Goal: Task Accomplishment & Management: Use online tool/utility

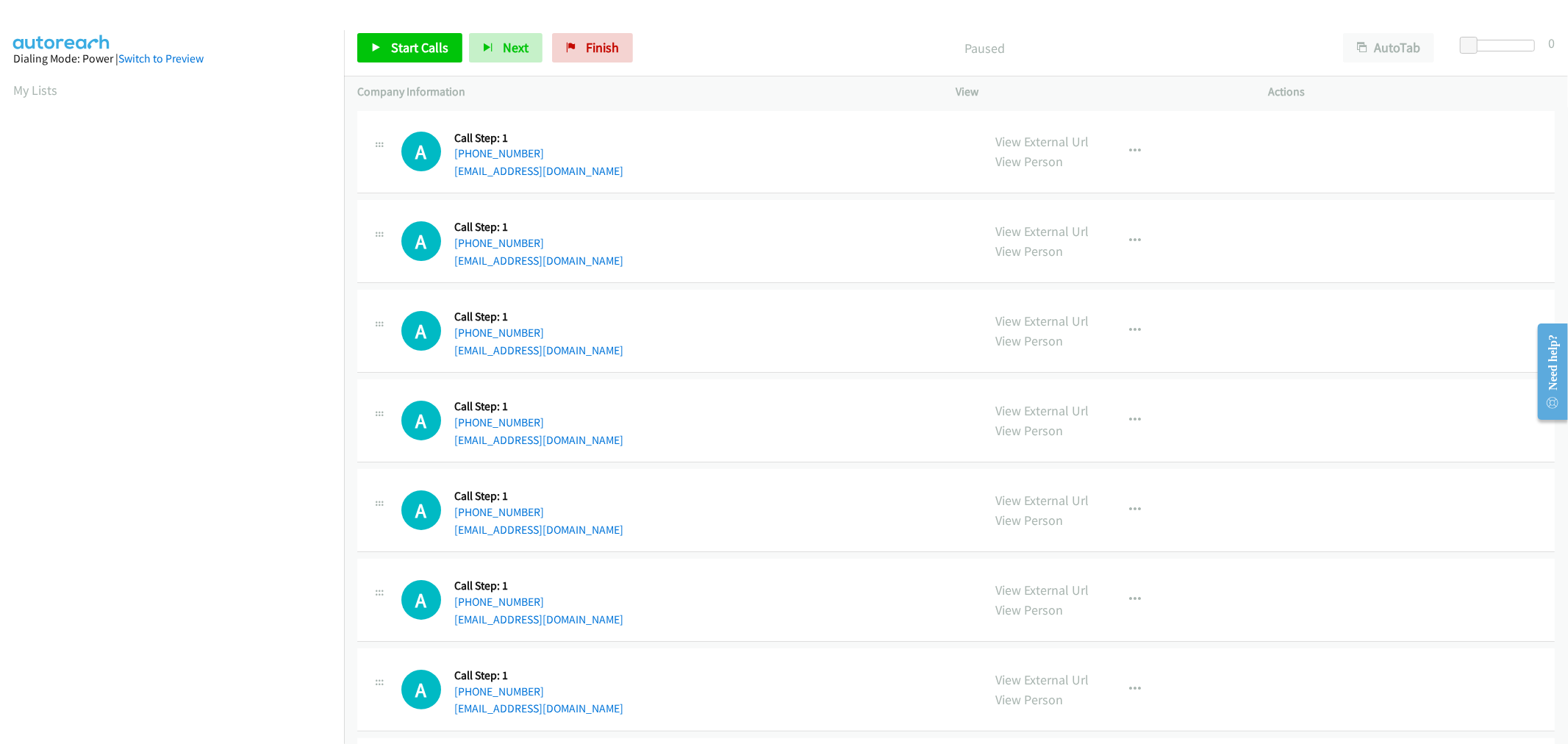
click at [804, 236] on div "A Callback Scheduled Call Step: 1 America/New_York [PHONE_NUMBER] [EMAIL_ADDRES…" at bounding box center [685, 241] width 568 height 56
click at [408, 52] on span "Start Calls" at bounding box center [419, 47] width 57 height 17
click at [788, 416] on div "A Callback Scheduled Call Step: 1 [GEOGRAPHIC_DATA]/[GEOGRAPHIC_DATA] [PHONE_NU…" at bounding box center [685, 420] width 568 height 56
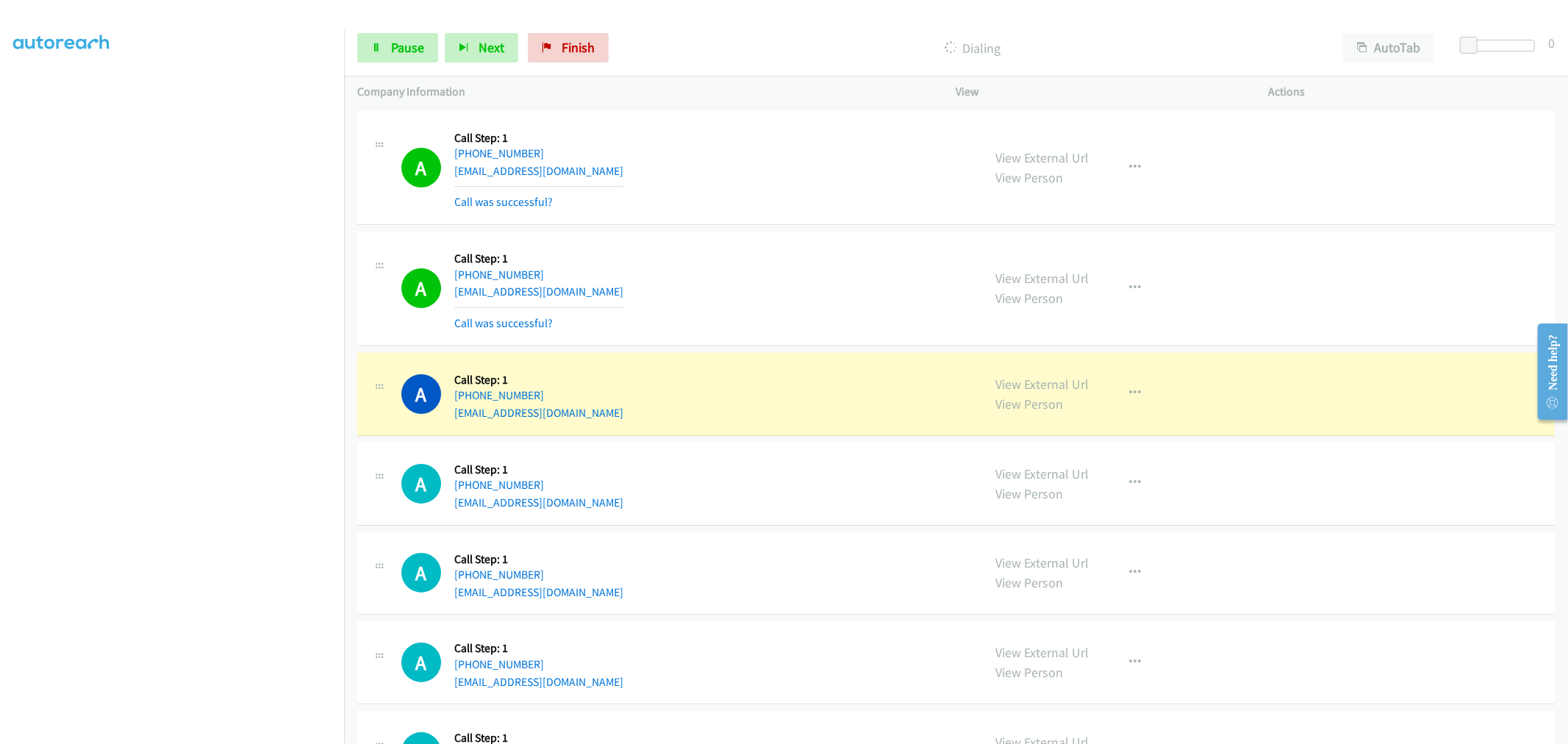
drag, startPoint x: 540, startPoint y: 274, endPoint x: 699, endPoint y: 240, distance: 162.6
click at [715, 210] on div "A Callback Scheduled Call Step: 1 America/Los_Angeles +1 530-300-4337 ipietz@at…" at bounding box center [685, 168] width 568 height 87
drag, startPoint x: 1121, startPoint y: 157, endPoint x: 1049, endPoint y: 282, distance: 144.3
click at [1121, 157] on button "button" at bounding box center [1136, 168] width 40 height 29
click at [1027, 302] on link "Add to do not call list" at bounding box center [1057, 293] width 195 height 29
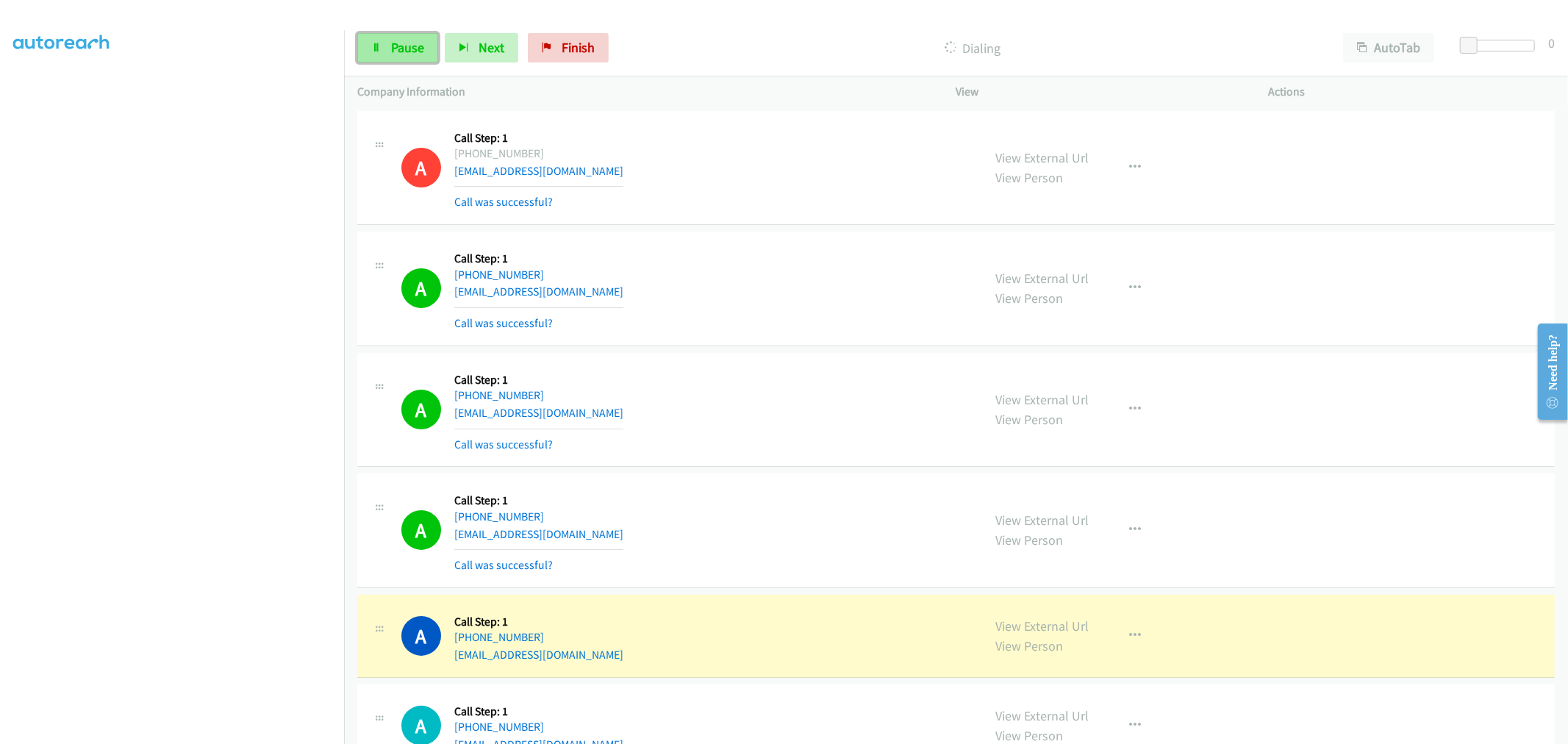
click at [414, 34] on link "Pause" at bounding box center [397, 48] width 81 height 29
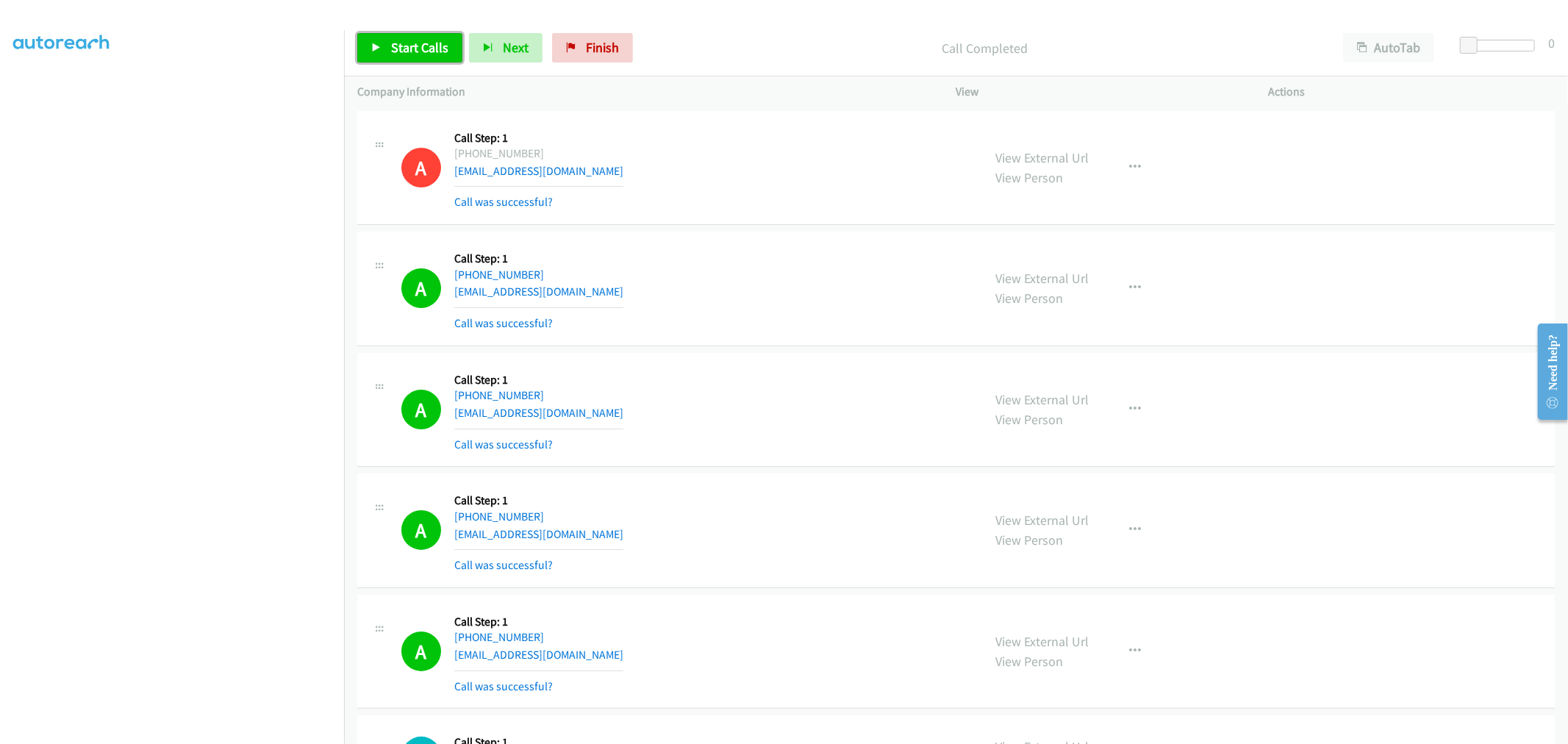
click at [423, 46] on span "Start Calls" at bounding box center [419, 47] width 57 height 17
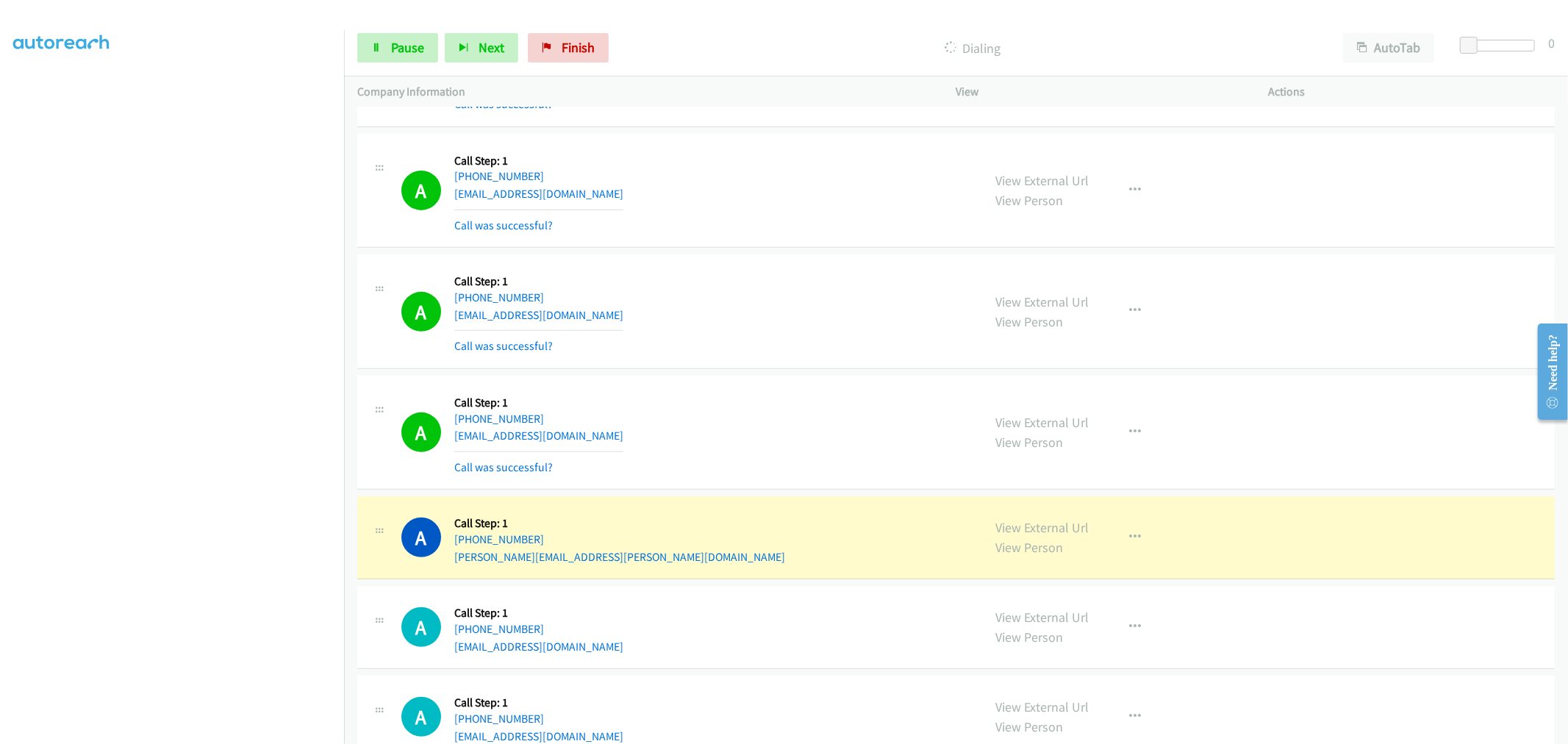
scroll to position [489, 0]
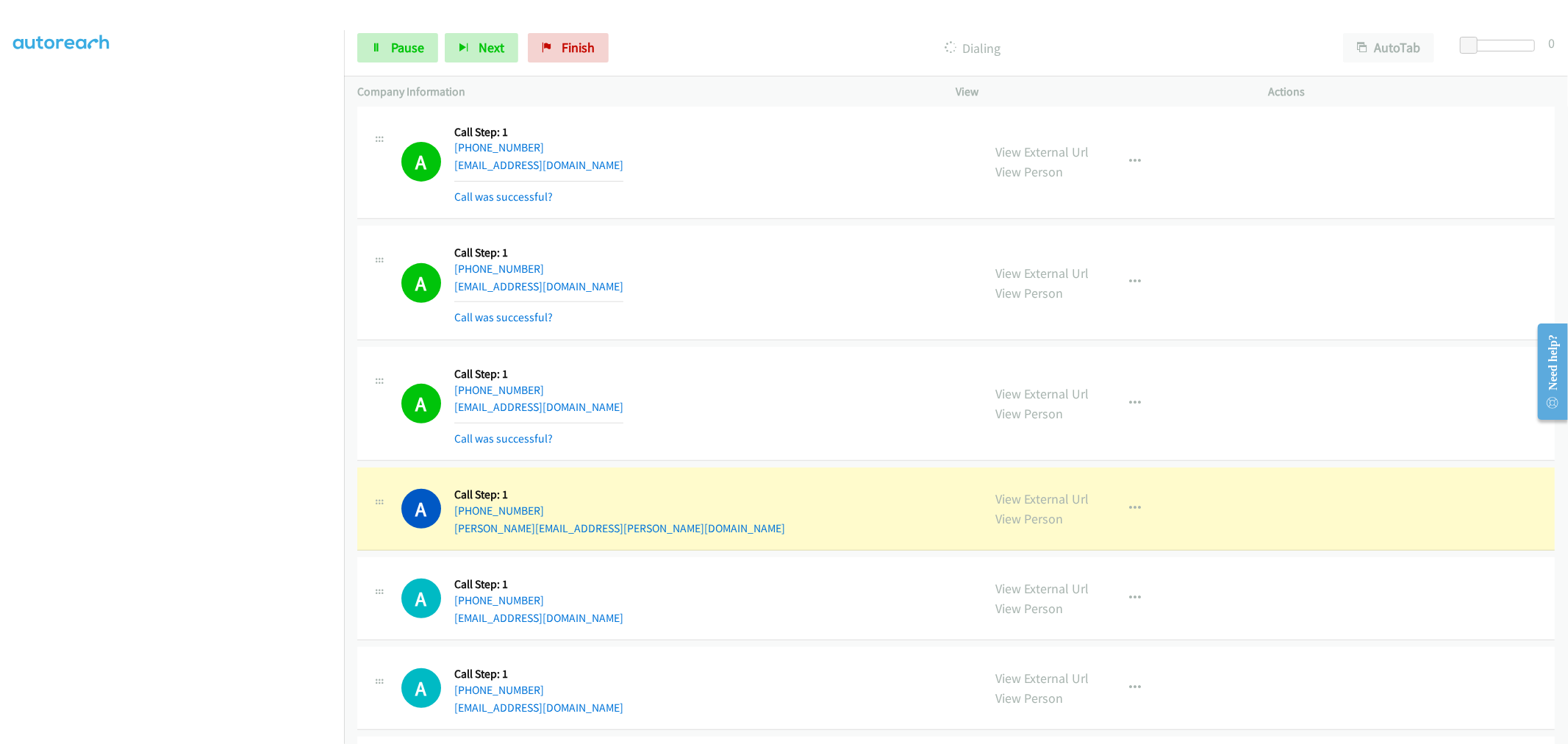
drag, startPoint x: 1014, startPoint y: 501, endPoint x: 963, endPoint y: 449, distance: 72.8
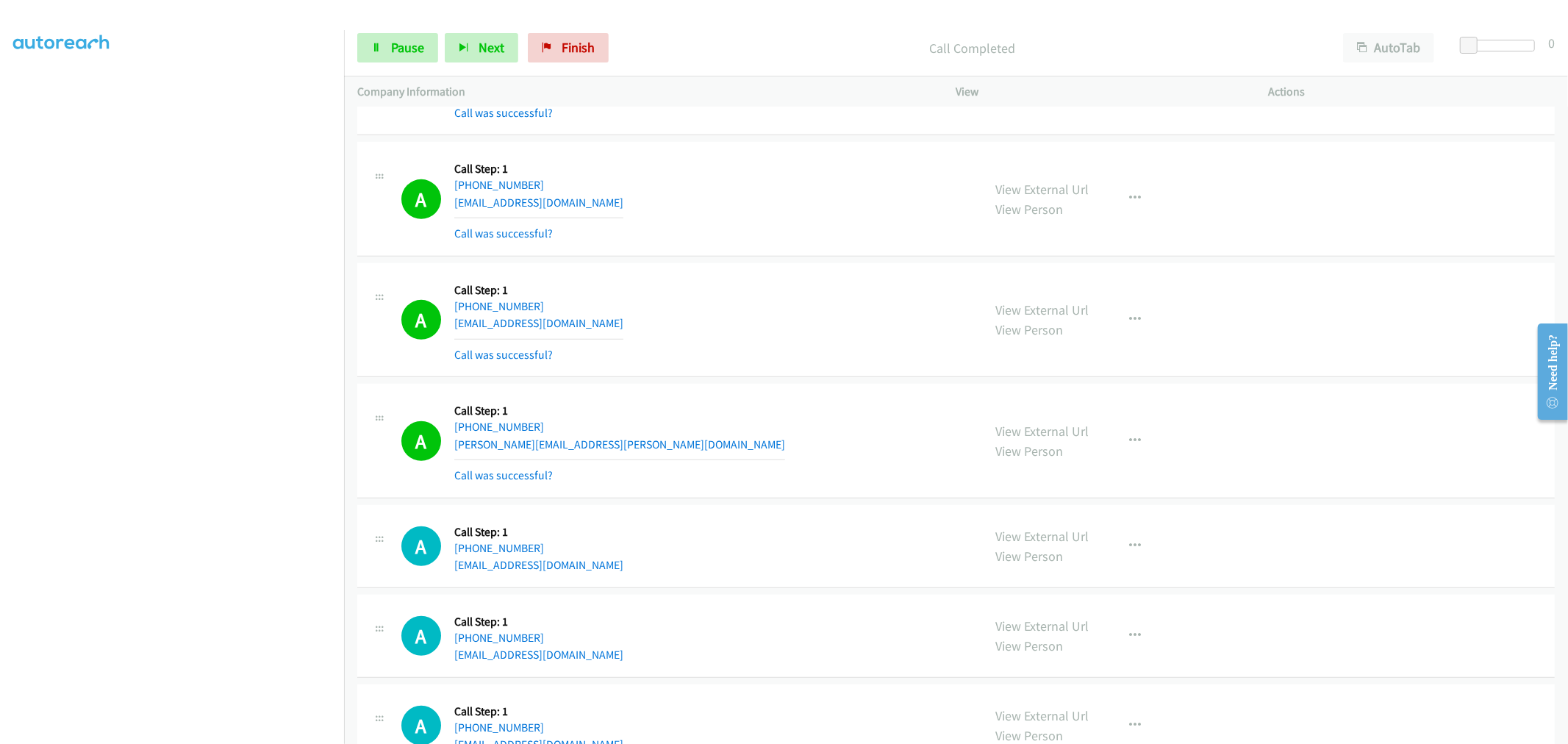
scroll to position [735, 0]
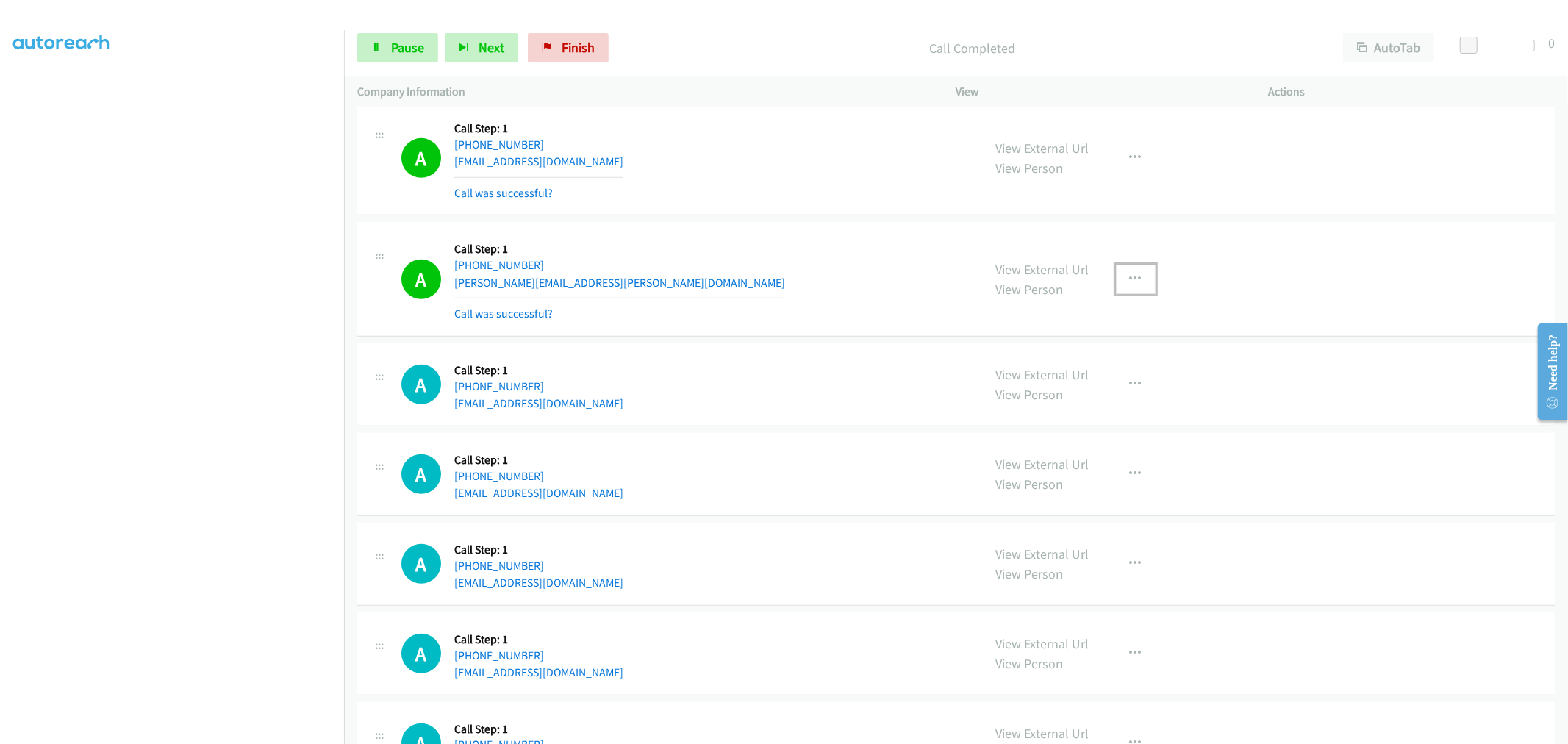
click at [1116, 282] on button "button" at bounding box center [1136, 279] width 40 height 29
click at [1039, 398] on link "Add to do not call list" at bounding box center [1057, 405] width 195 height 29
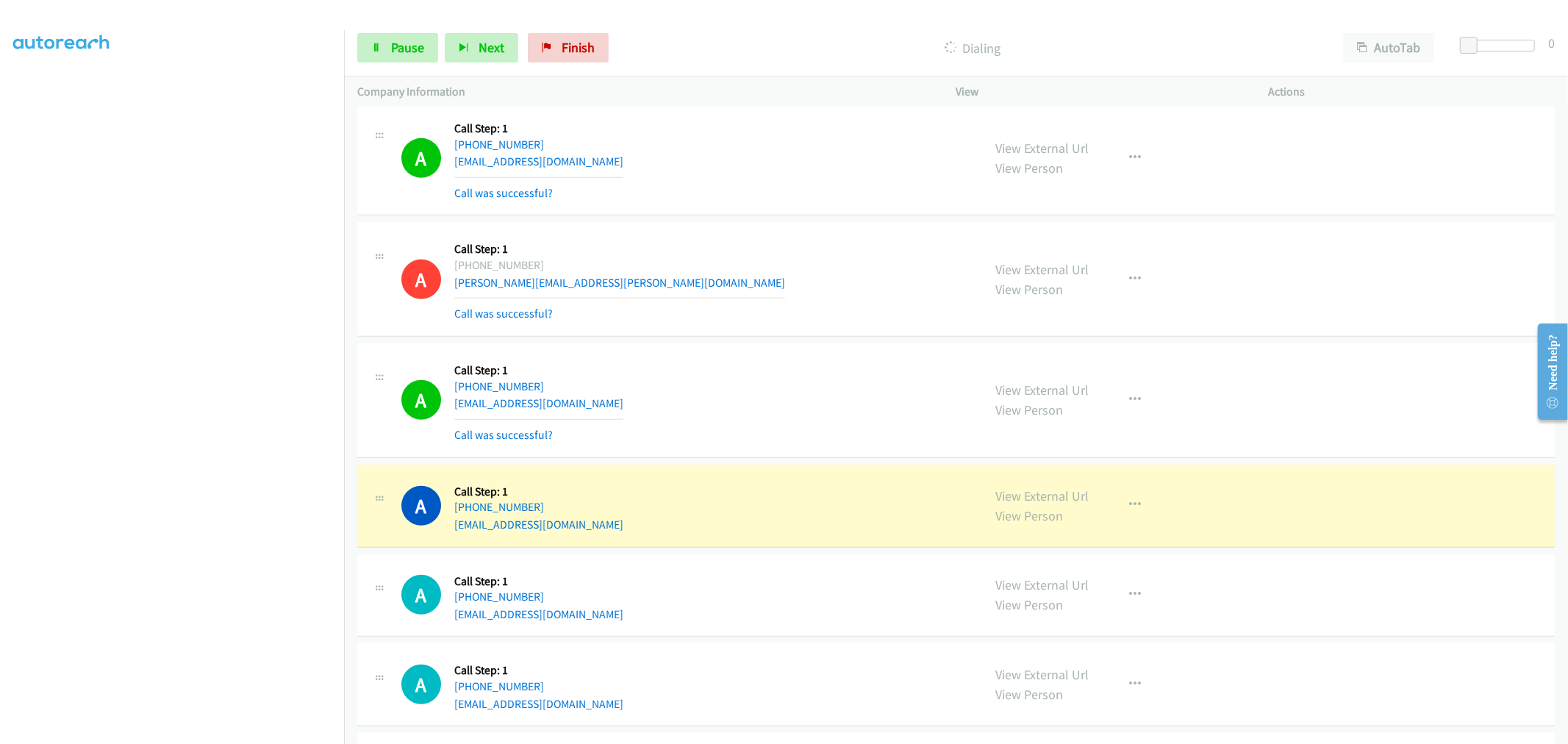
scroll to position [980, 0]
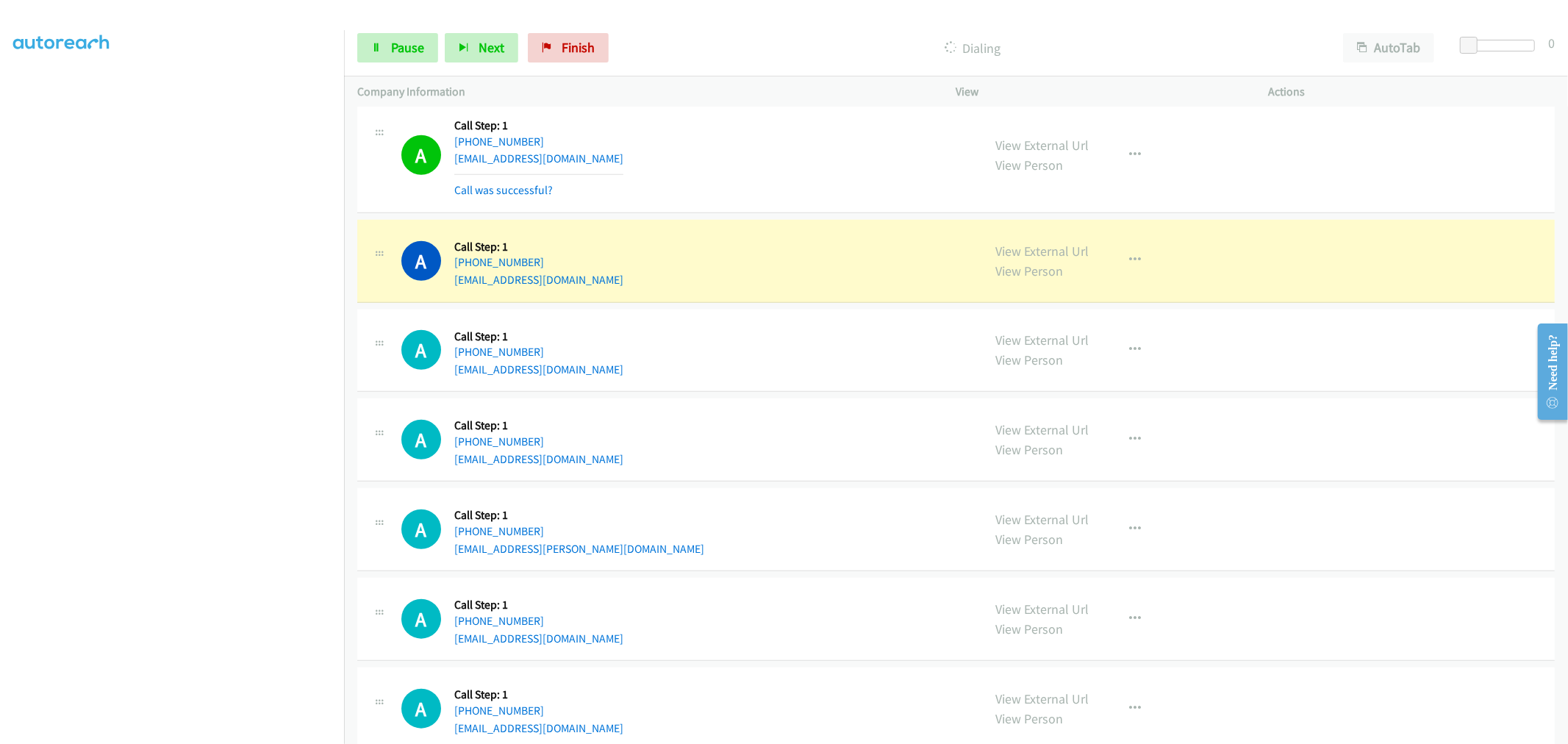
drag, startPoint x: 1038, startPoint y: 247, endPoint x: 783, endPoint y: 77, distance: 306.5
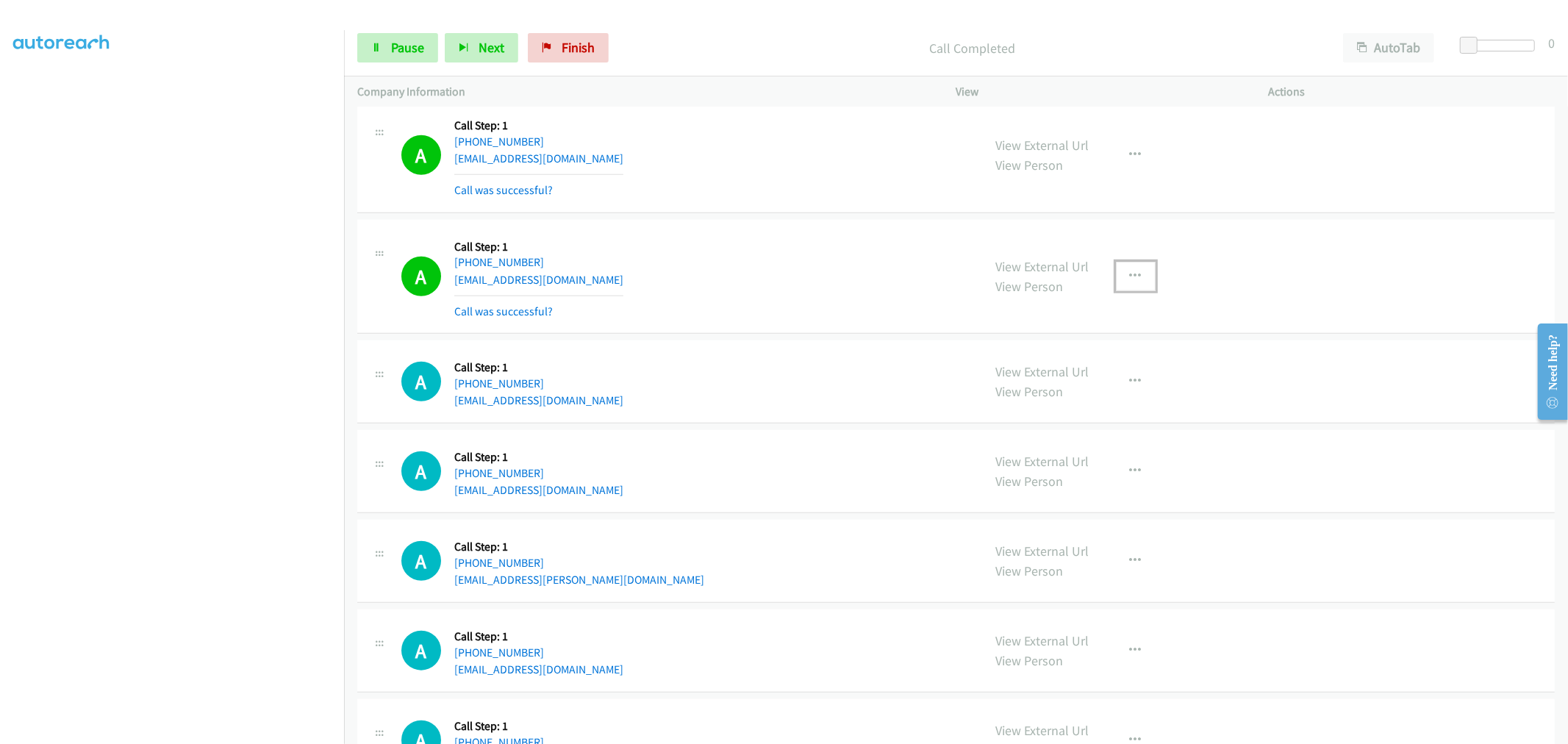
click at [1130, 273] on icon "button" at bounding box center [1136, 276] width 11 height 11
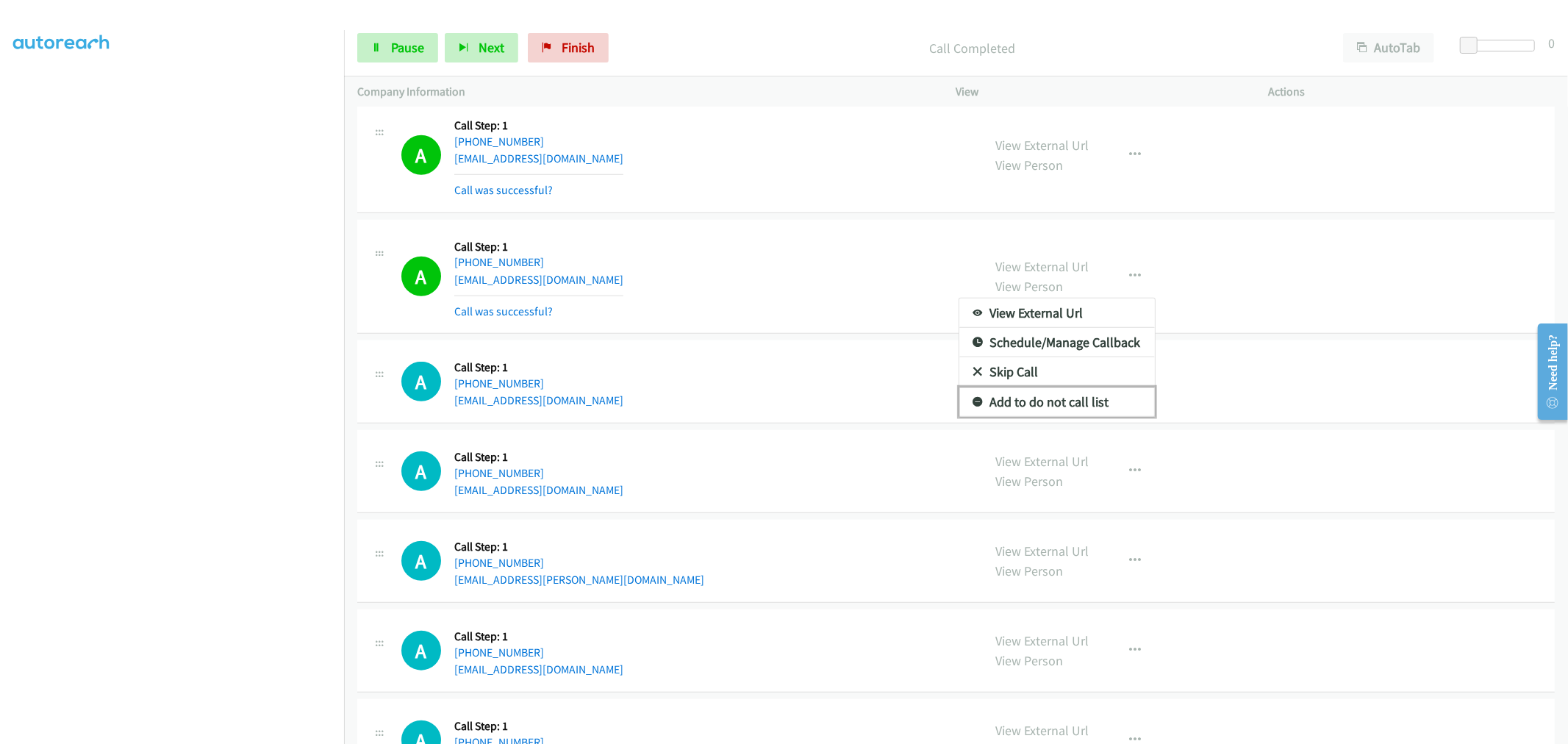
click at [1039, 409] on link "Add to do not call list" at bounding box center [1057, 402] width 195 height 29
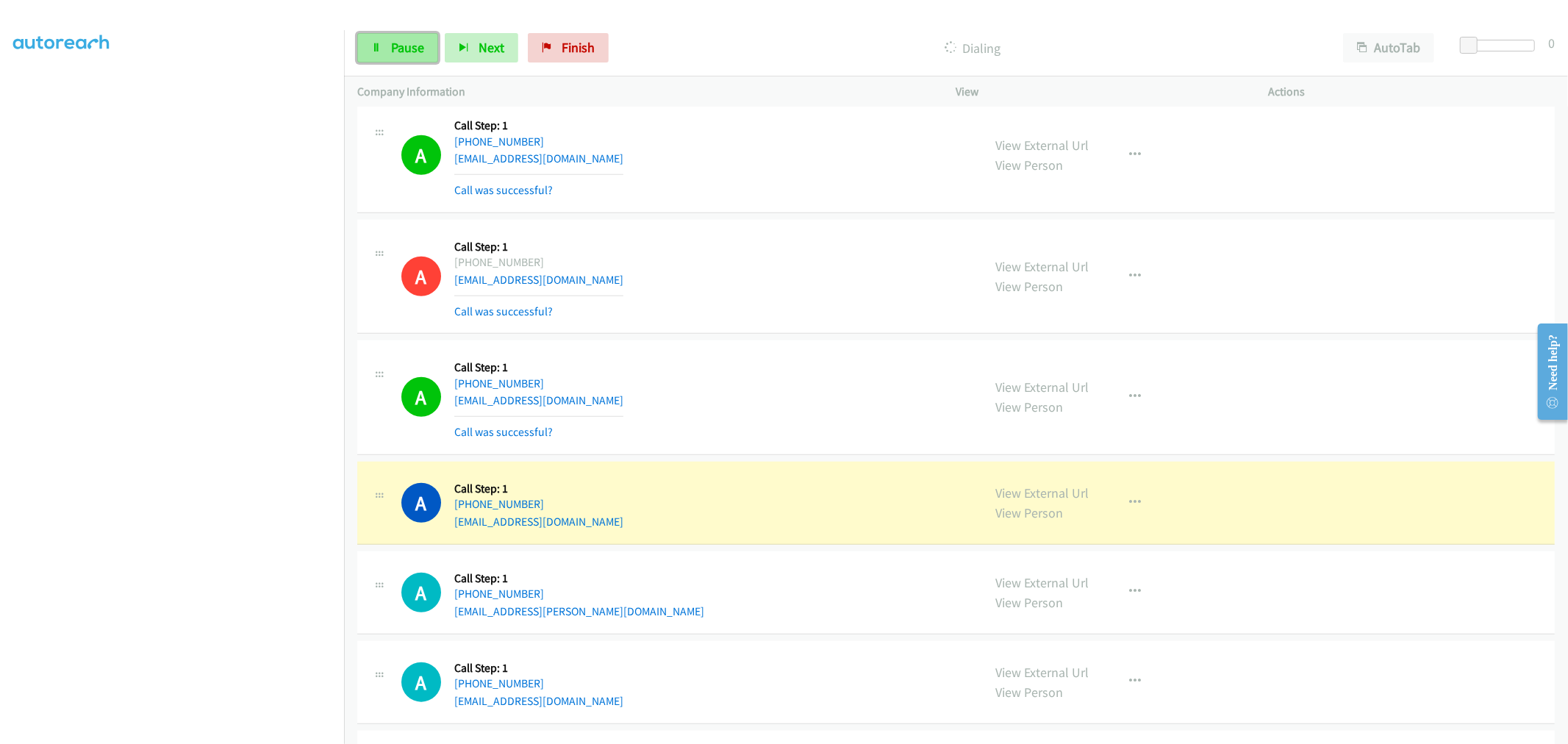
click at [417, 55] on span "Pause" at bounding box center [407, 47] width 33 height 17
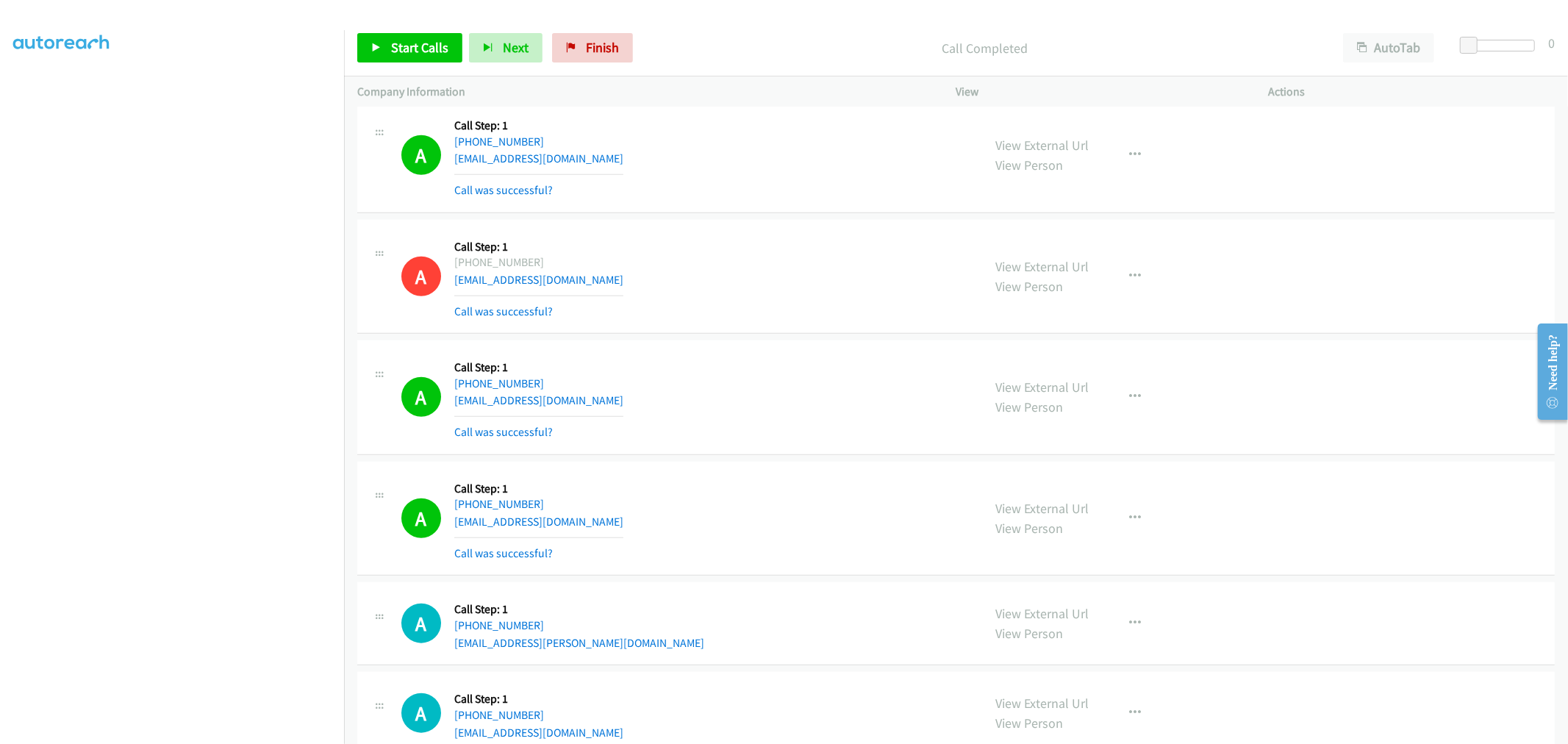
click at [656, 275] on div "A Callback Scheduled Call Step: 1 America/Los_Angeles +1 510-501-4475 joneskris…" at bounding box center [685, 276] width 568 height 87
click at [869, 279] on div "A Callback Scheduled Call Step: 1 America/Los_Angeles +1 510-501-4475 joneskris…" at bounding box center [685, 276] width 568 height 87
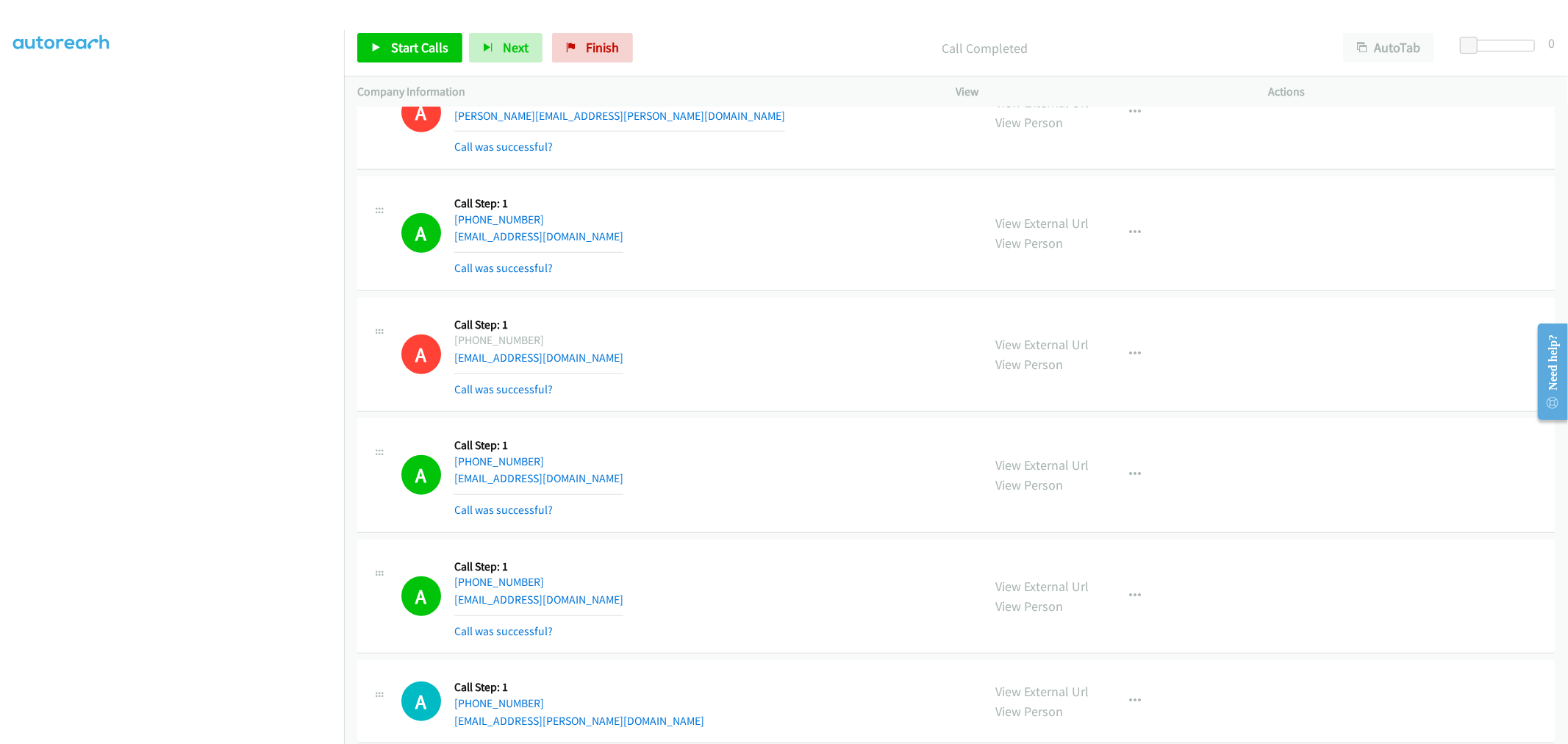
scroll to position [816, 0]
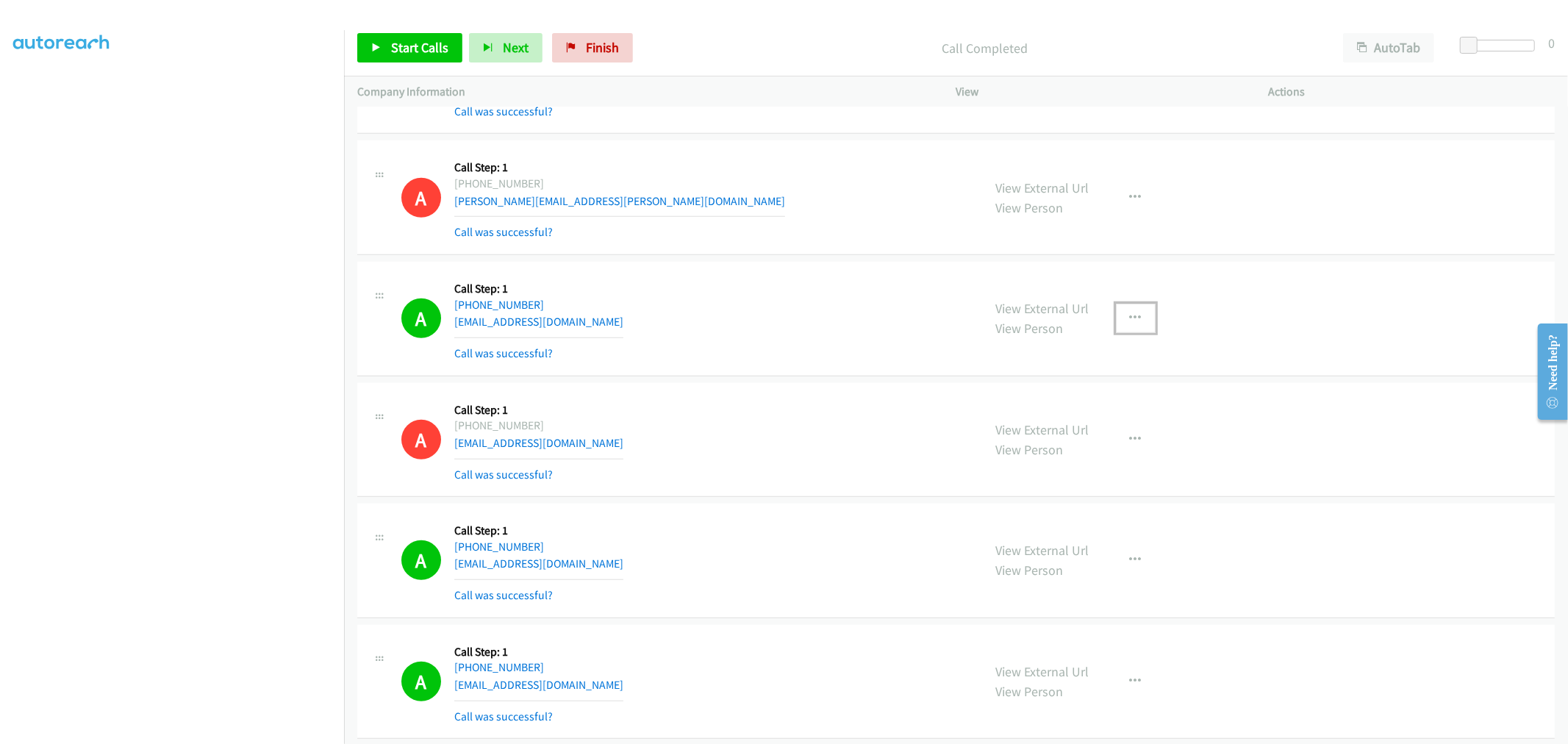
click at [1130, 323] on icon "button" at bounding box center [1136, 318] width 11 height 11
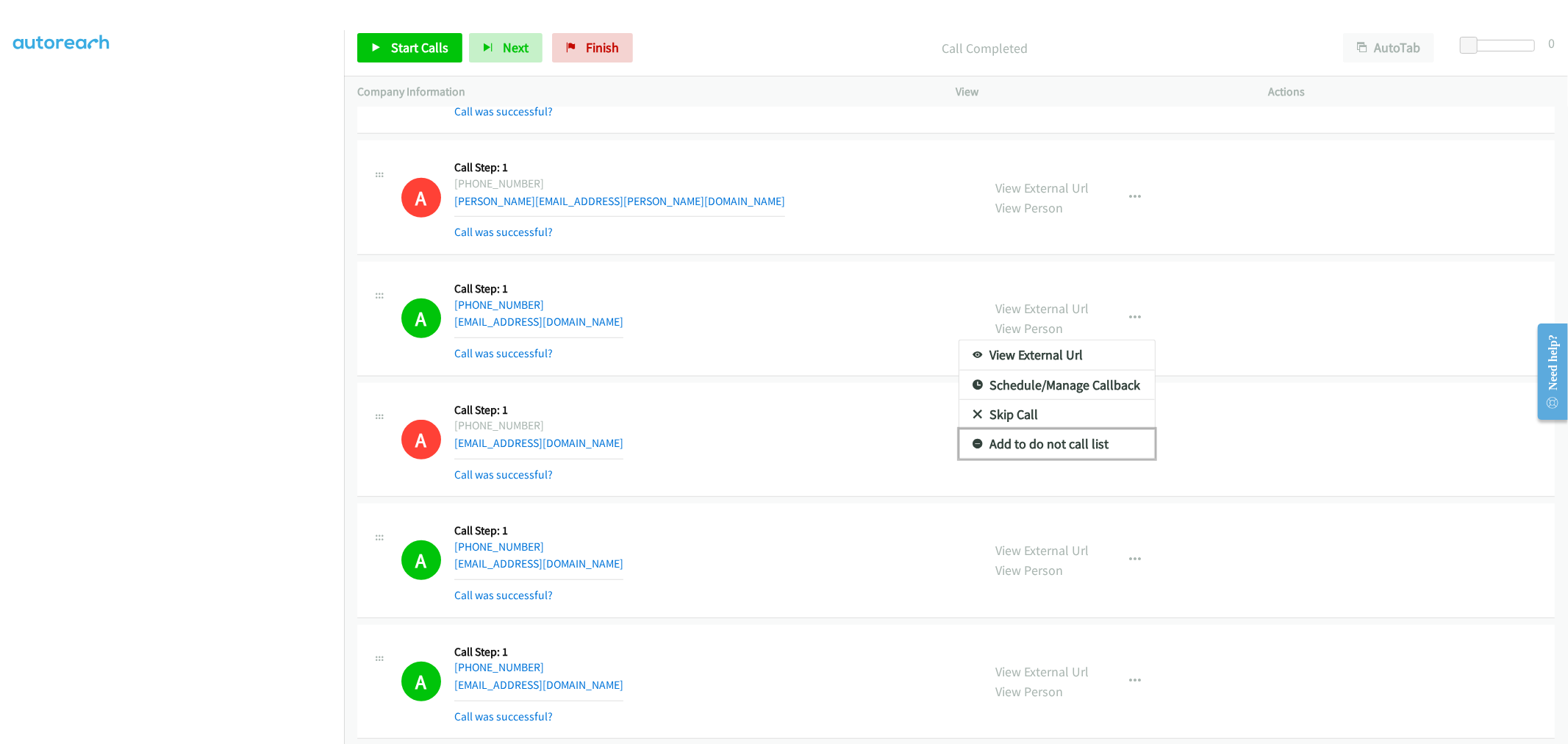
click at [1051, 437] on link "Add to do not call list" at bounding box center [1057, 444] width 195 height 29
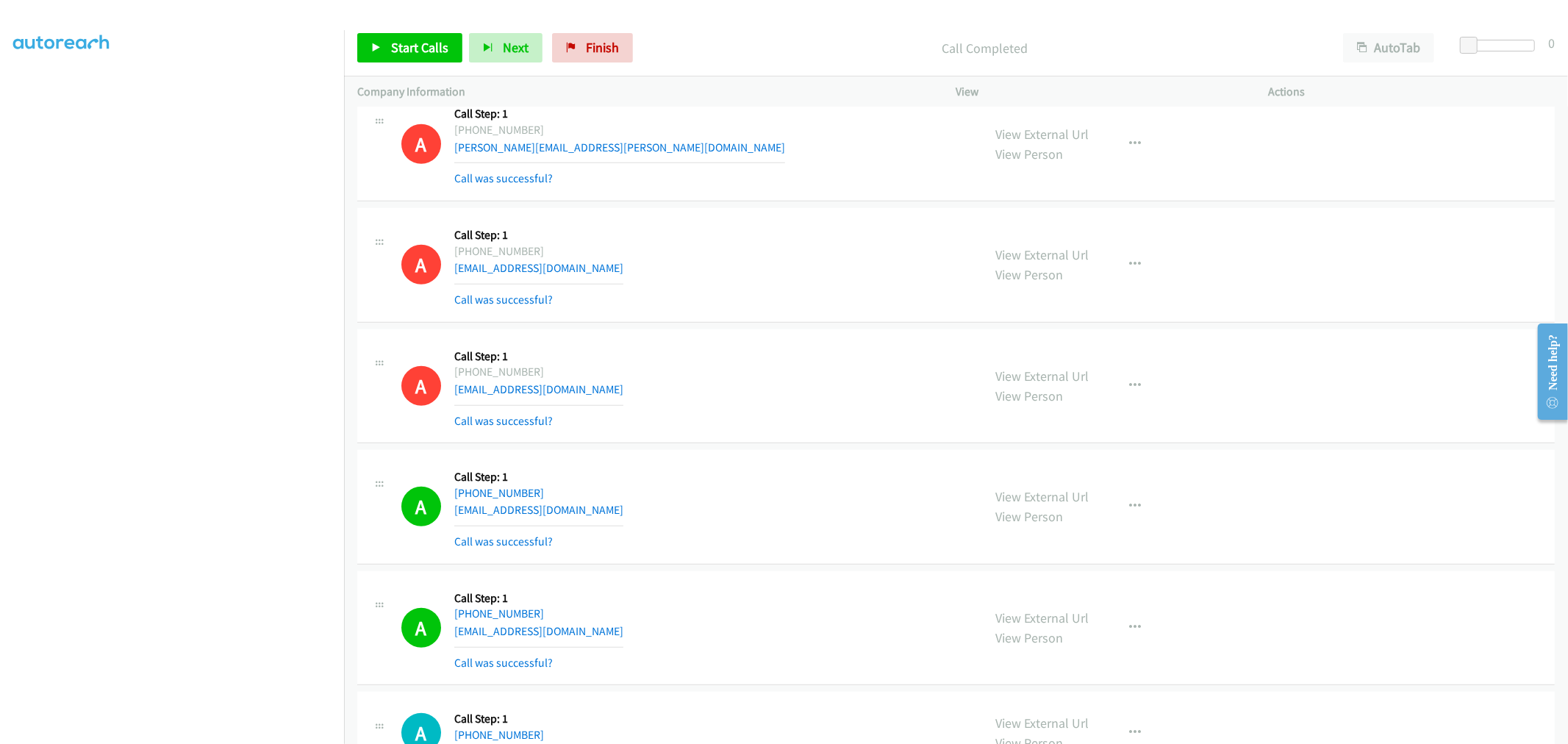
scroll to position [899, 0]
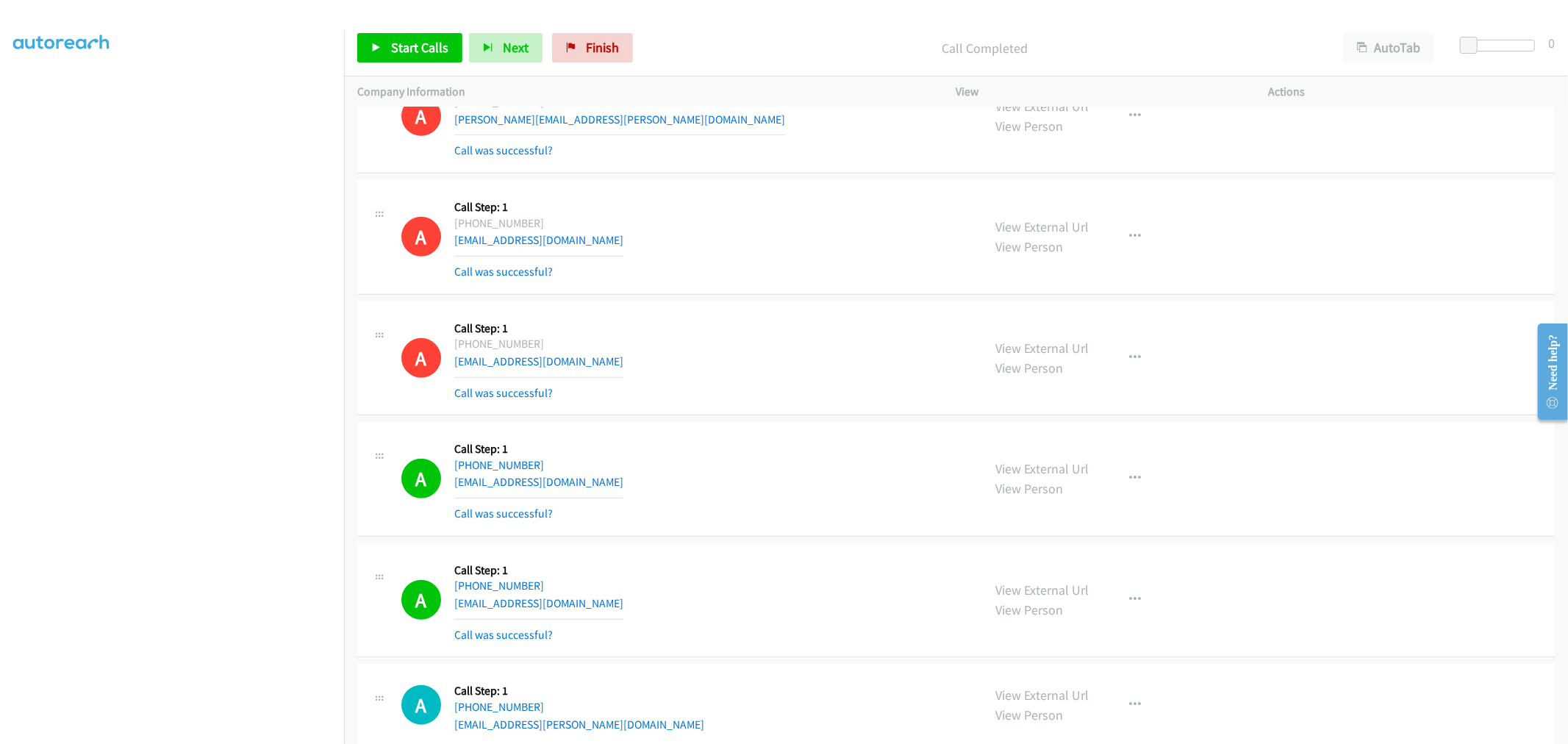
click at [762, 322] on div "A Callback Scheduled Call Step: 1 America/Los_Angeles +1 510-501-4475 joneskris…" at bounding box center [685, 358] width 568 height 87
click at [763, 304] on div "A Callback Scheduled Call Step: 1 America/Los_Angeles +1 510-501-4475 joneskris…" at bounding box center [956, 358] width 1198 height 115
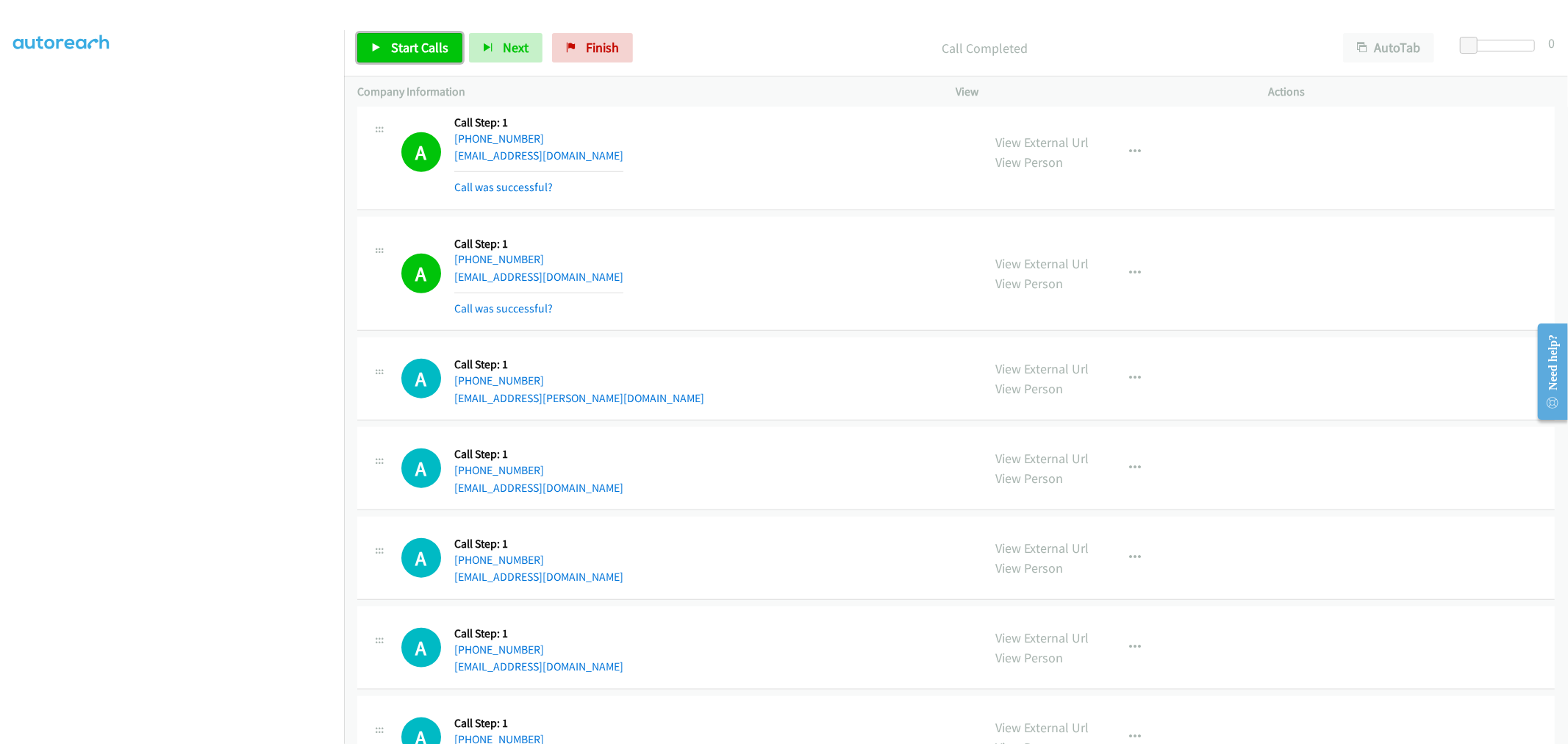
drag, startPoint x: 409, startPoint y: 44, endPoint x: 405, endPoint y: 0, distance: 44.2
click at [410, 44] on span "Start Calls" at bounding box center [419, 47] width 57 height 17
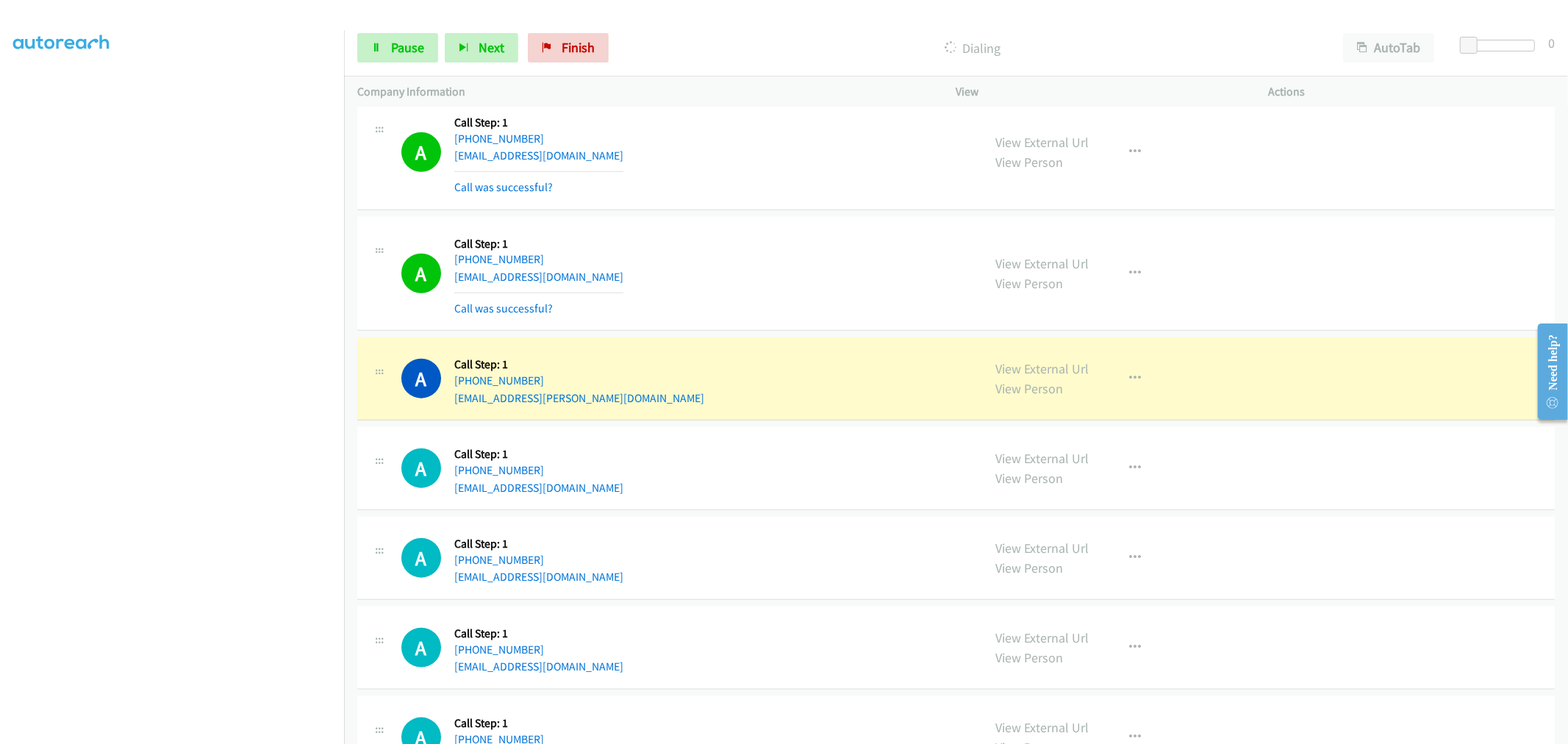
click at [760, 447] on div "A Callback Scheduled Call Step: 1 America/Phoenix +1 480-527-1442 shire09.whine…" at bounding box center [685, 468] width 568 height 56
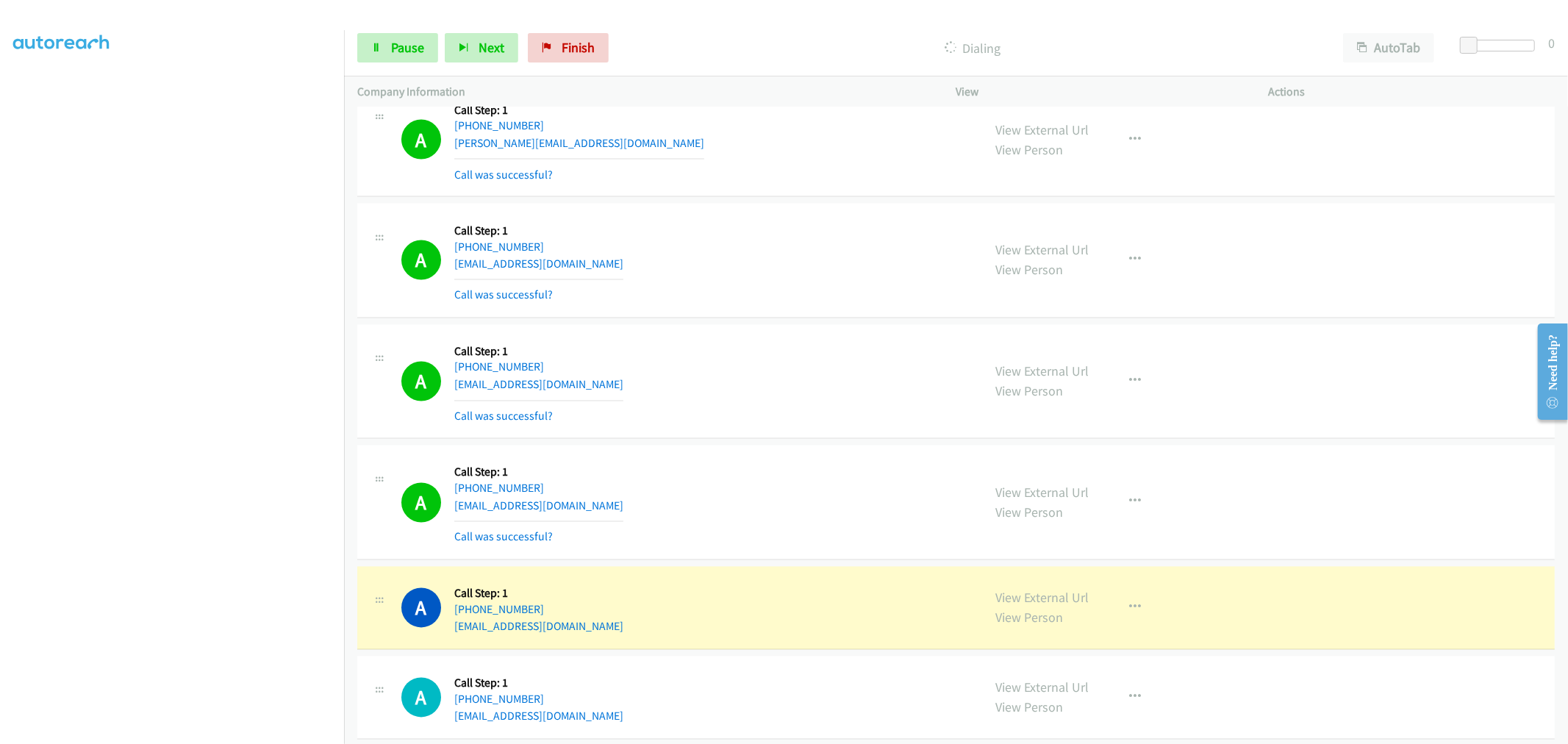
scroll to position [2274, 0]
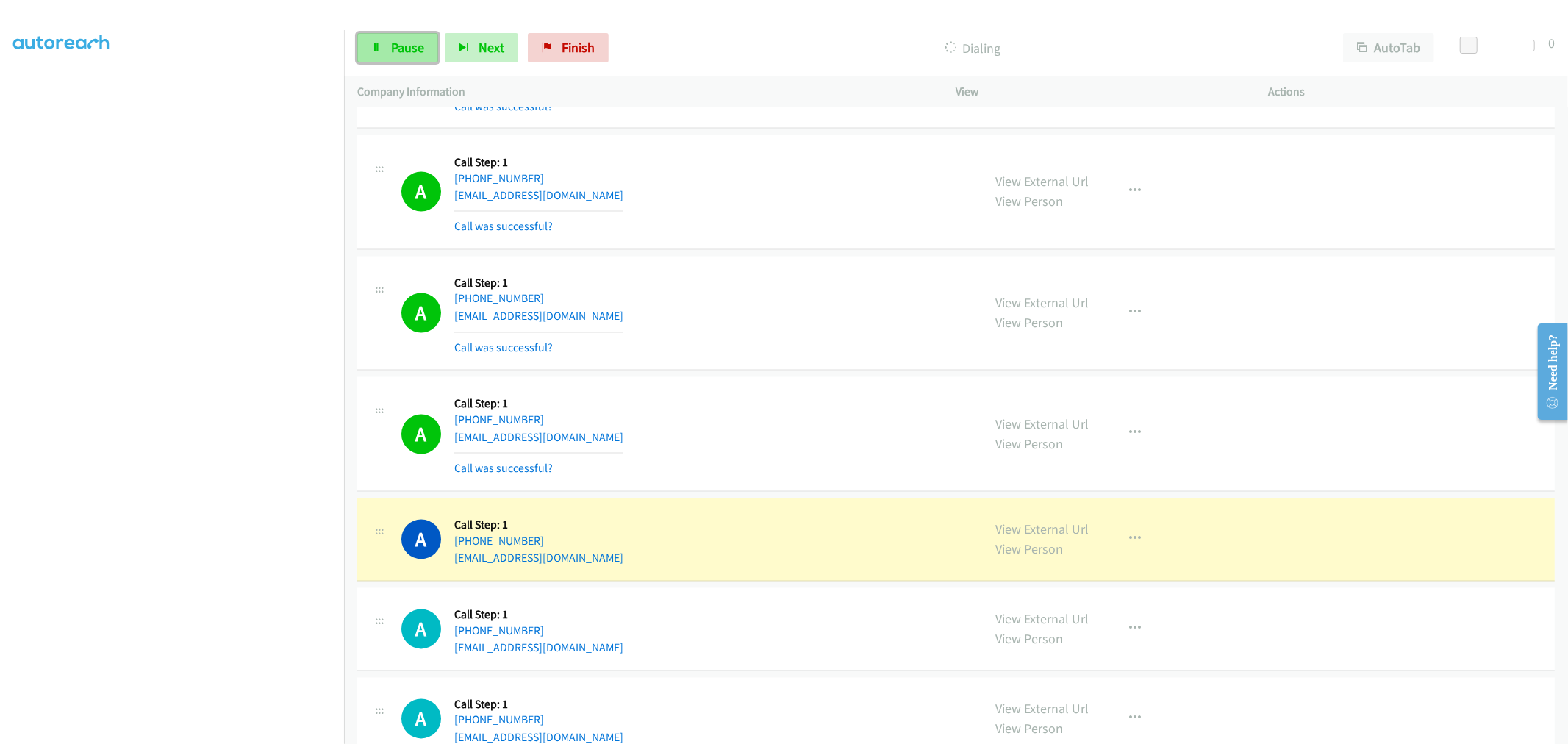
click at [380, 57] on link "Pause" at bounding box center [397, 48] width 81 height 29
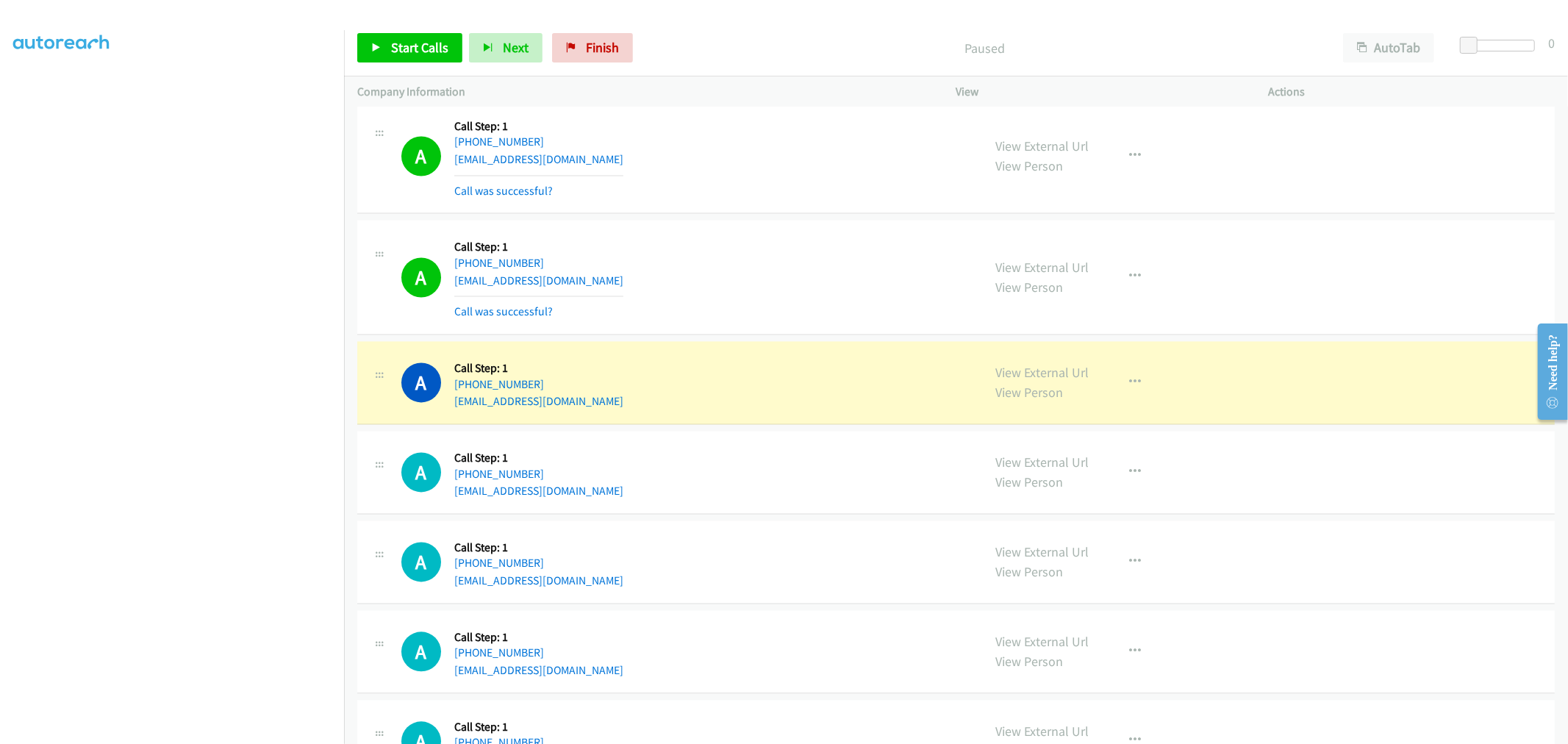
scroll to position [2437, 0]
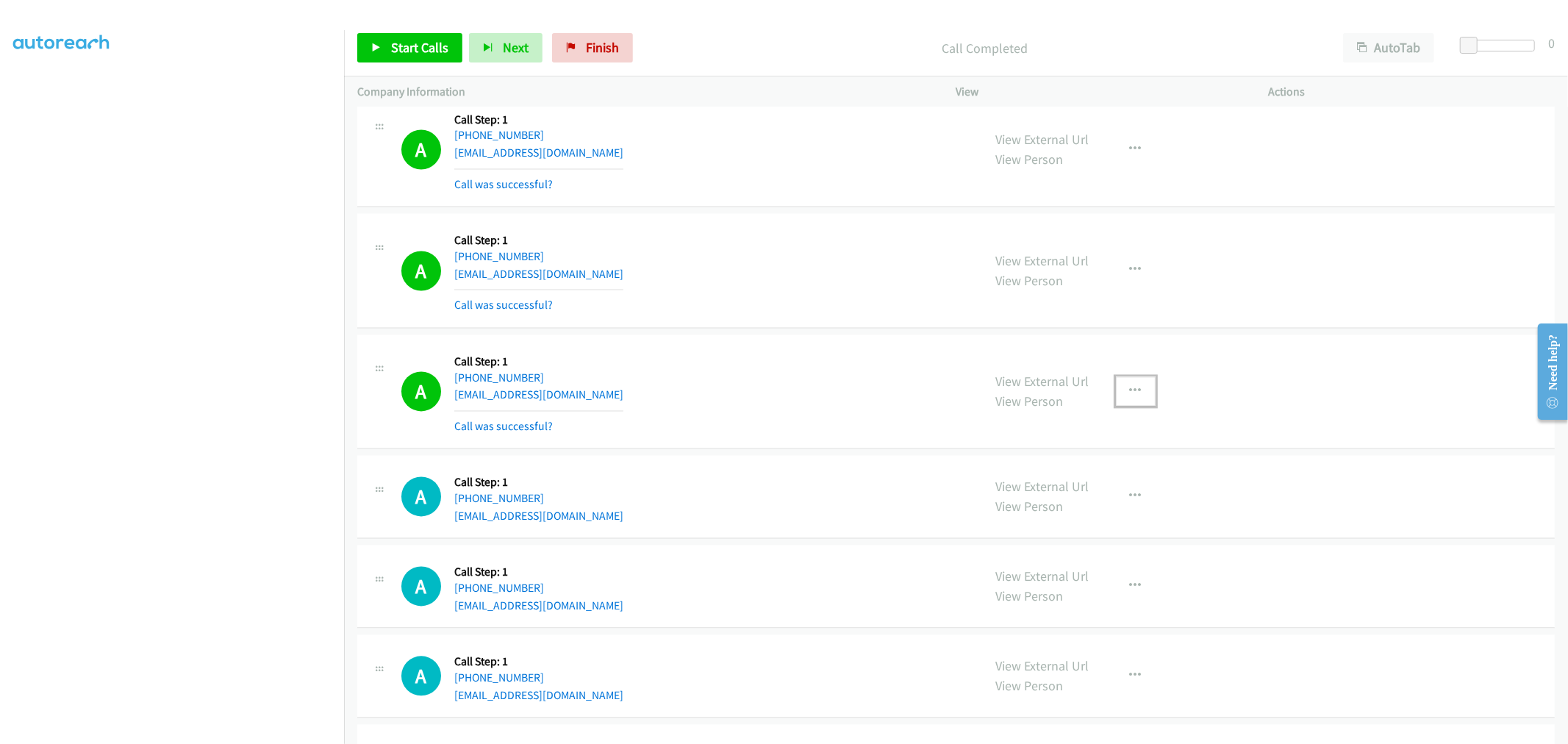
click at [1119, 395] on button "button" at bounding box center [1136, 392] width 40 height 29
click at [1061, 510] on link "Add to do not call list" at bounding box center [1057, 518] width 195 height 29
click at [819, 375] on div "A Callback Scheduled Call Step: 1 America/Los_Angeles +1 916-509-1039 apolerasg…" at bounding box center [685, 392] width 568 height 87
click at [819, 374] on div "A Callback Scheduled Call Step: 1 America/Los_Angeles +1 916-509-1039 apolerasg…" at bounding box center [685, 392] width 568 height 87
drag, startPoint x: 792, startPoint y: 217, endPoint x: 782, endPoint y: 210, distance: 12.2
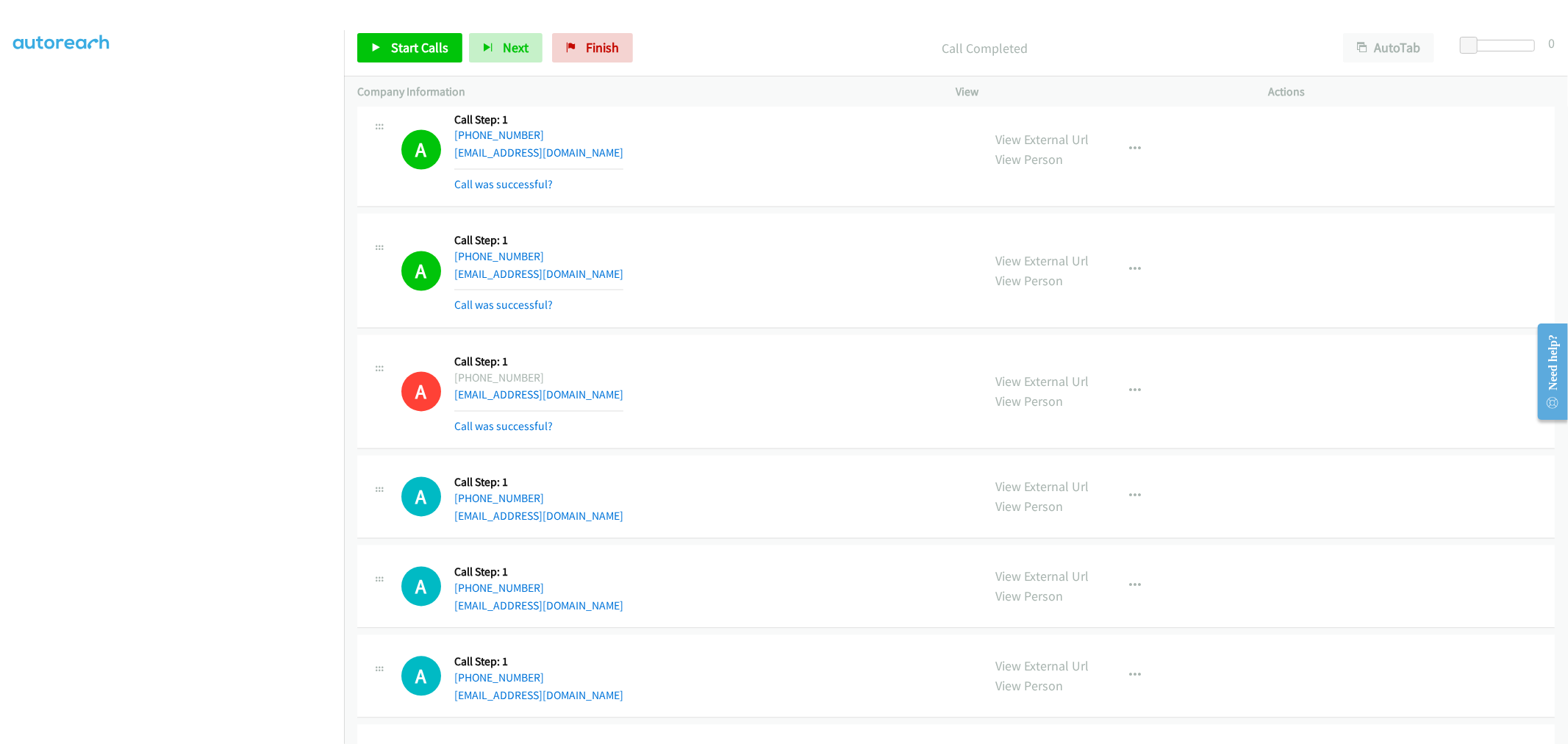
click at [792, 217] on div "A Callback Scheduled Call Step: 1 America/Los_Angeles +1 415-577-2701 rochelle_…" at bounding box center [956, 271] width 1198 height 115
click at [780, 210] on td "A Callback Scheduled Call Step: 1 America/New_York +1 810-577-0443 skeets917@gm…" at bounding box center [957, 150] width 1224 height 121
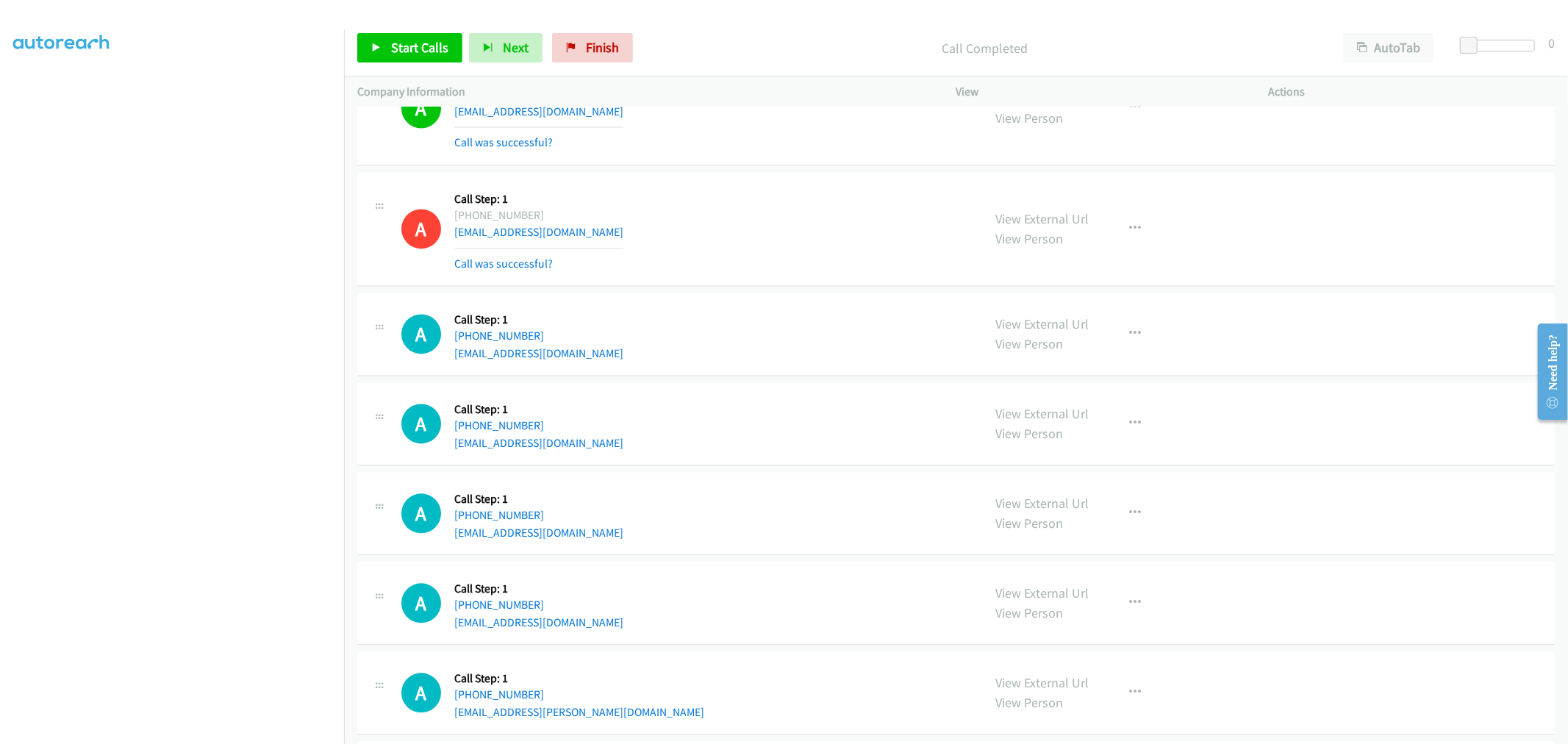
scroll to position [2519, 0]
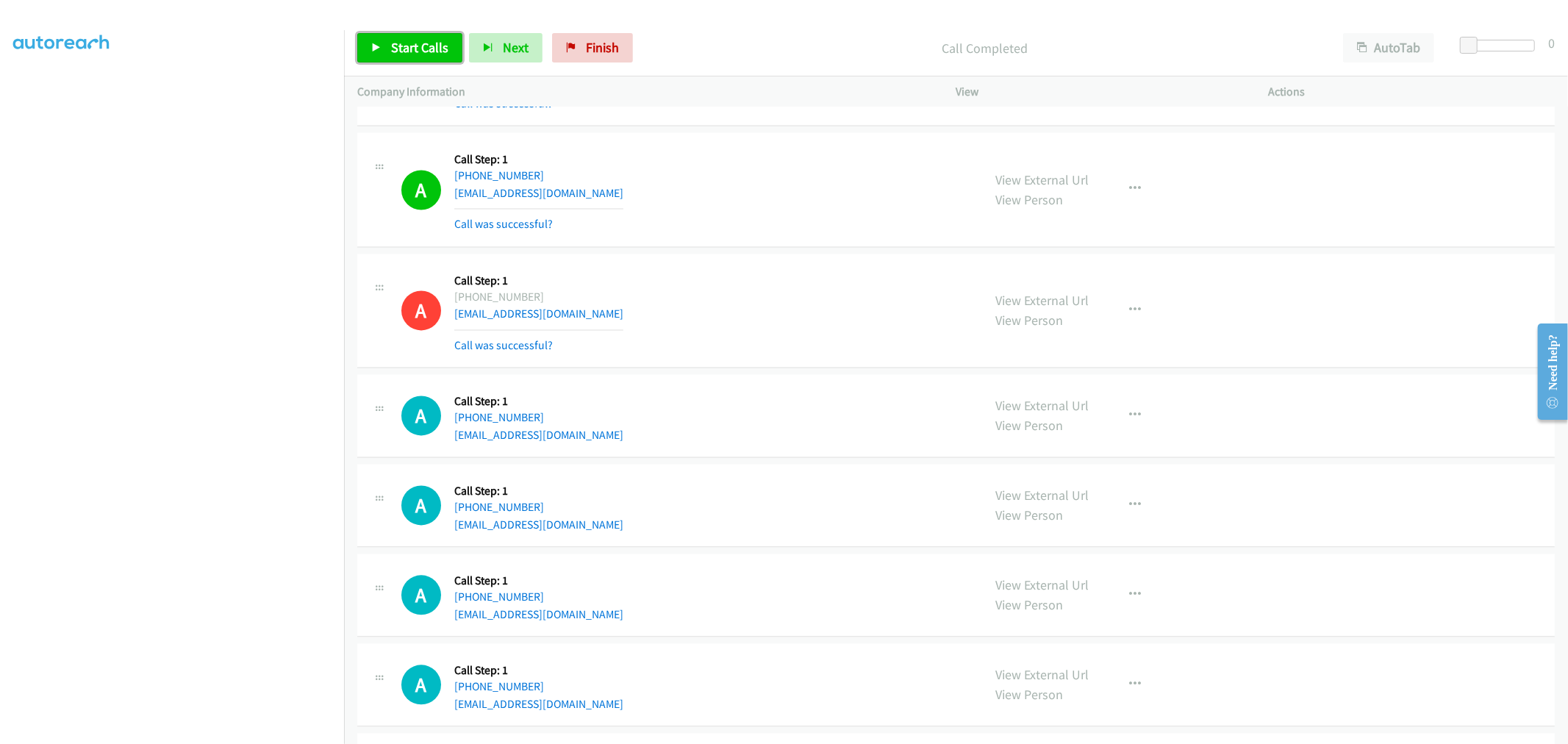
click at [431, 55] on span "Start Calls" at bounding box center [419, 47] width 57 height 17
click at [842, 351] on div "A Callback Scheduled Call Step: 1 America/Los_Angeles +1 916-509-1039 apolerasg…" at bounding box center [685, 310] width 568 height 87
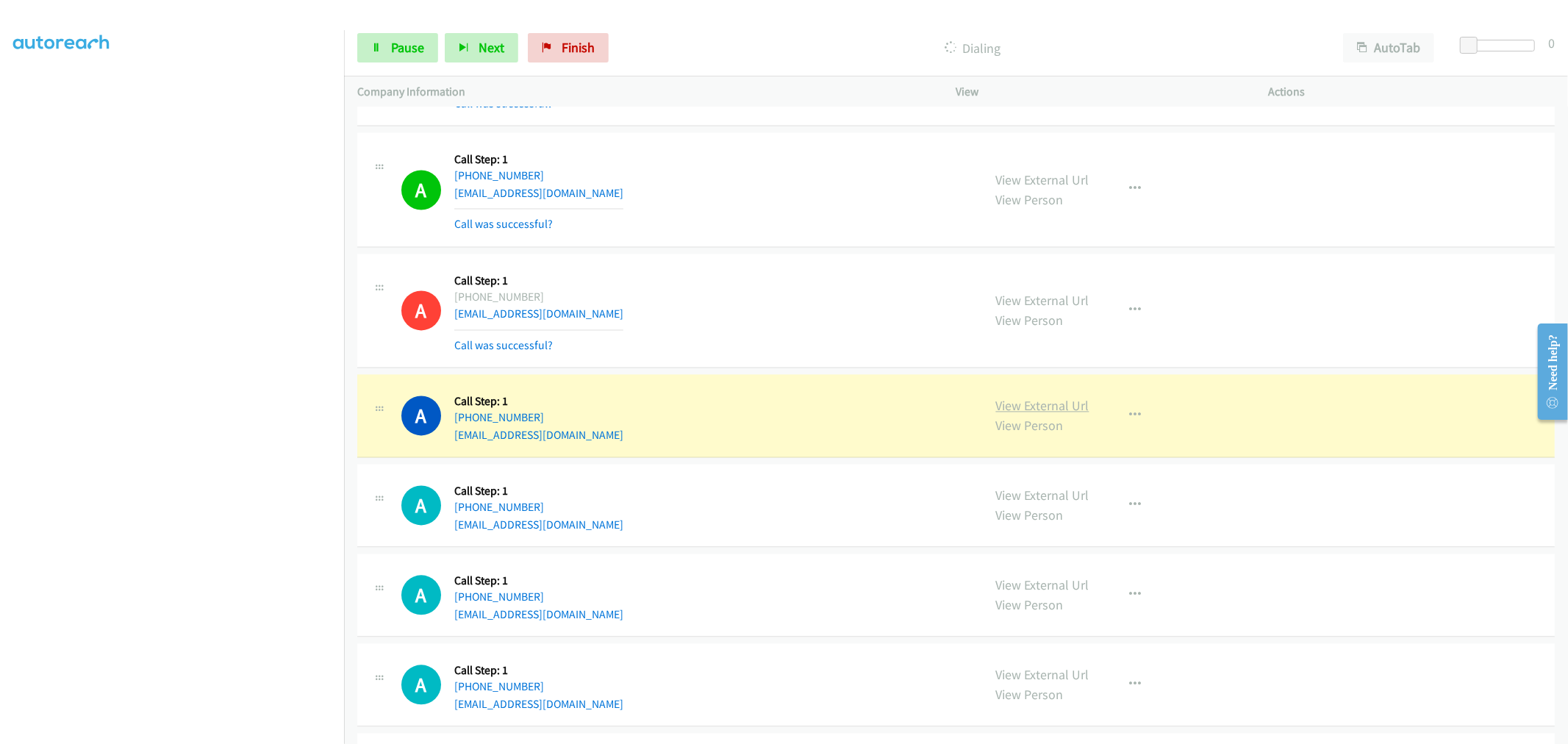
click at [1023, 413] on link "View External Url" at bounding box center [1043, 405] width 94 height 17
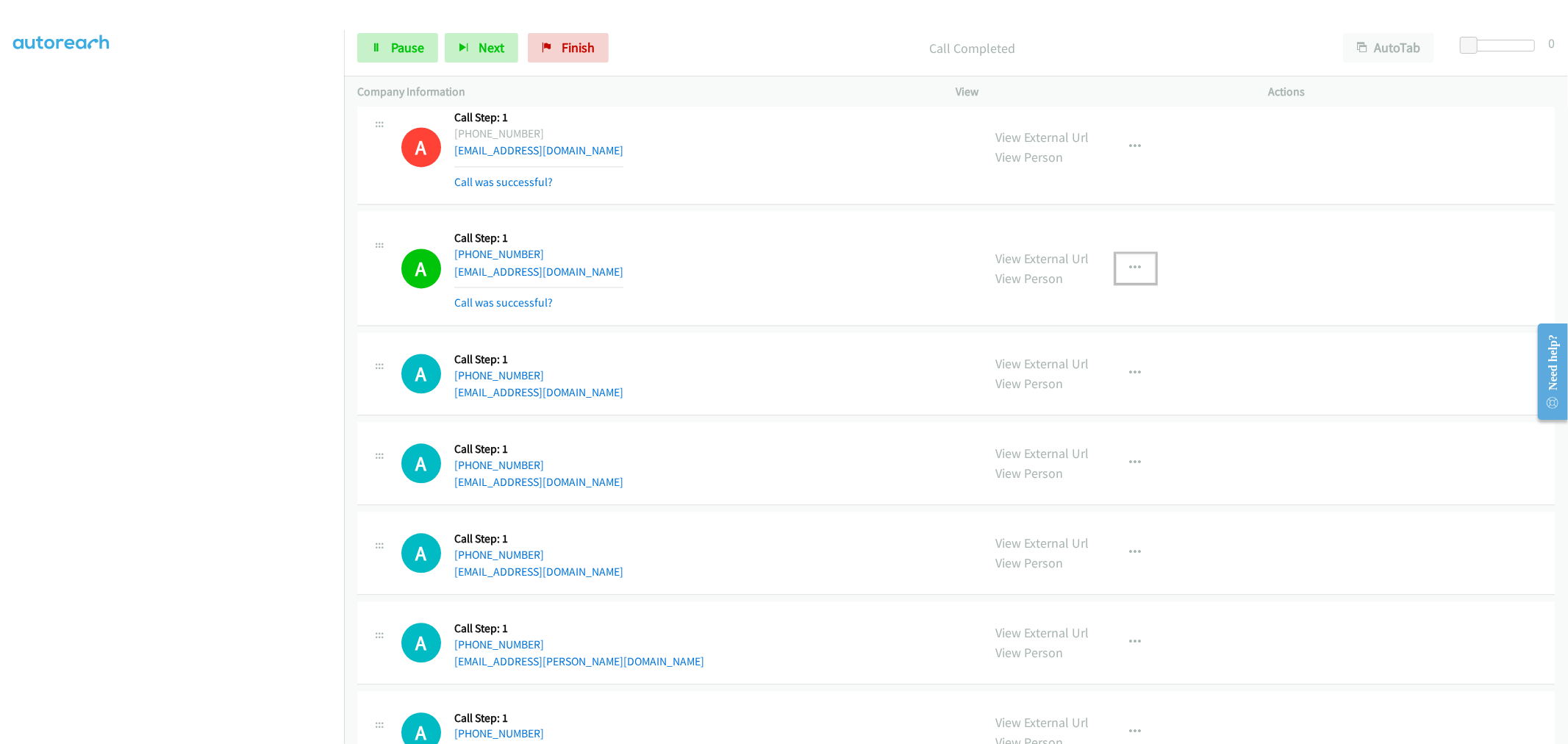
click at [1132, 262] on icon "button" at bounding box center [1136, 268] width 11 height 11
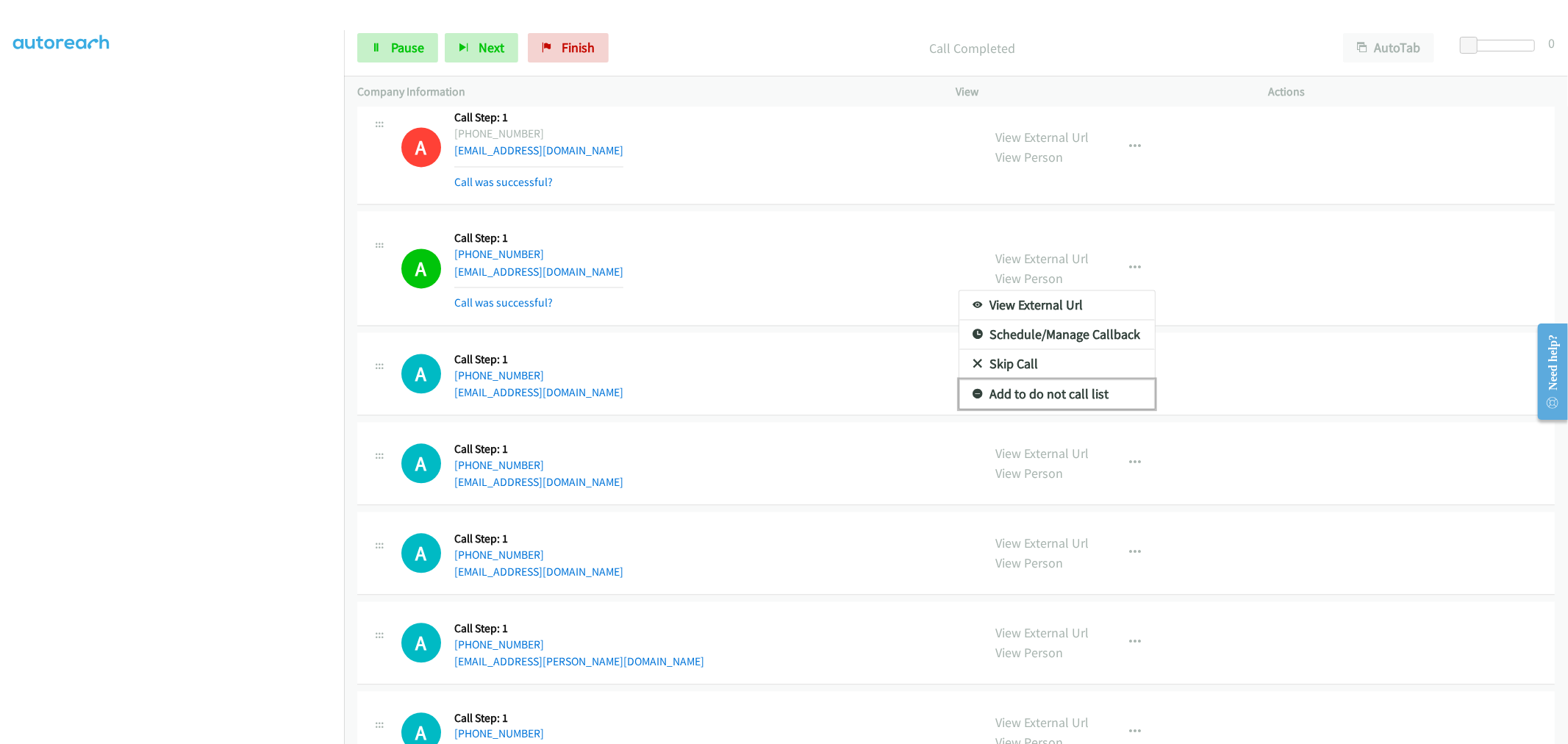
click at [1041, 400] on link "Add to do not call list" at bounding box center [1057, 394] width 195 height 29
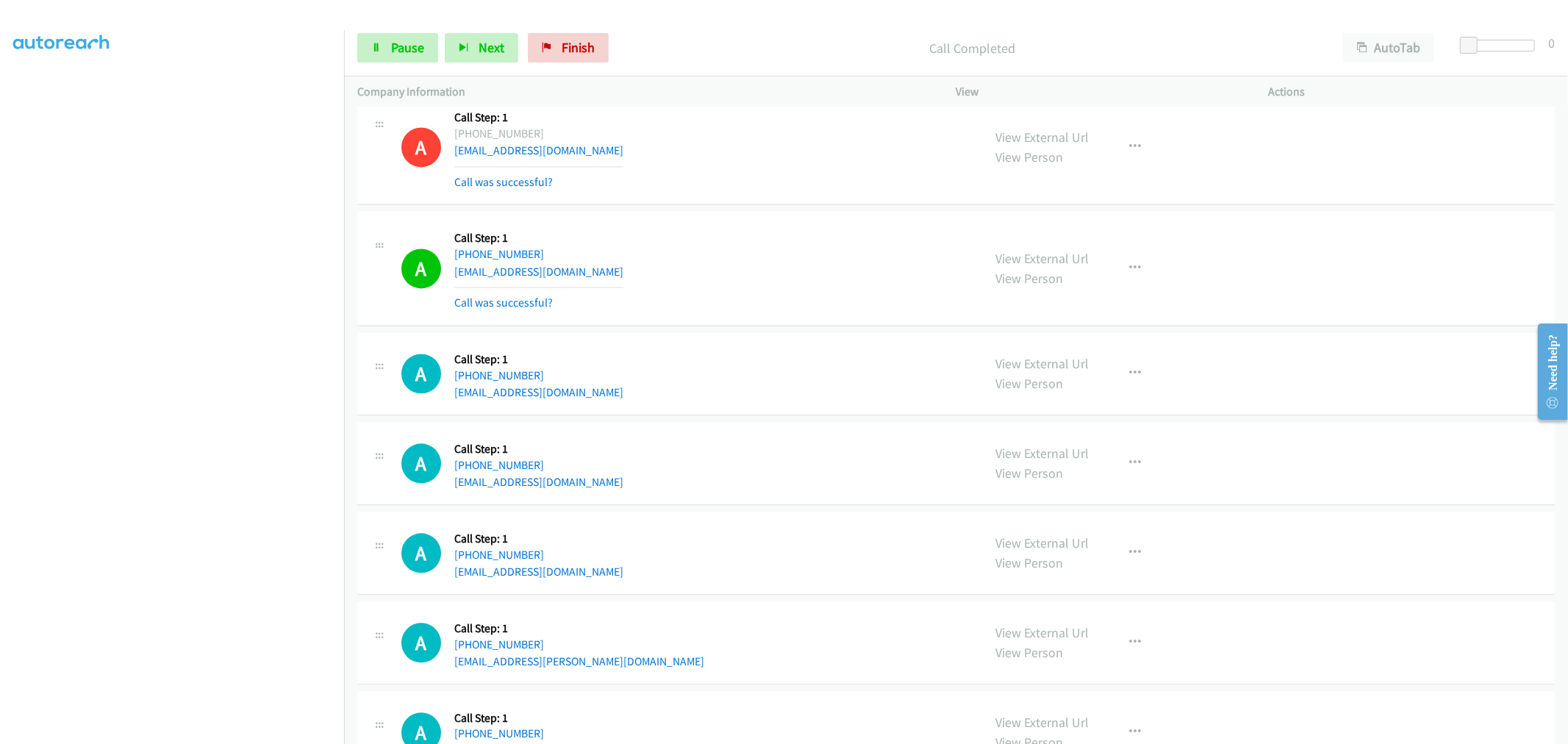
click at [835, 274] on div "A Callback Scheduled Call Step: 1 America/New_York +1 336-312-3322 jakebwn32@gm…" at bounding box center [685, 267] width 568 height 87
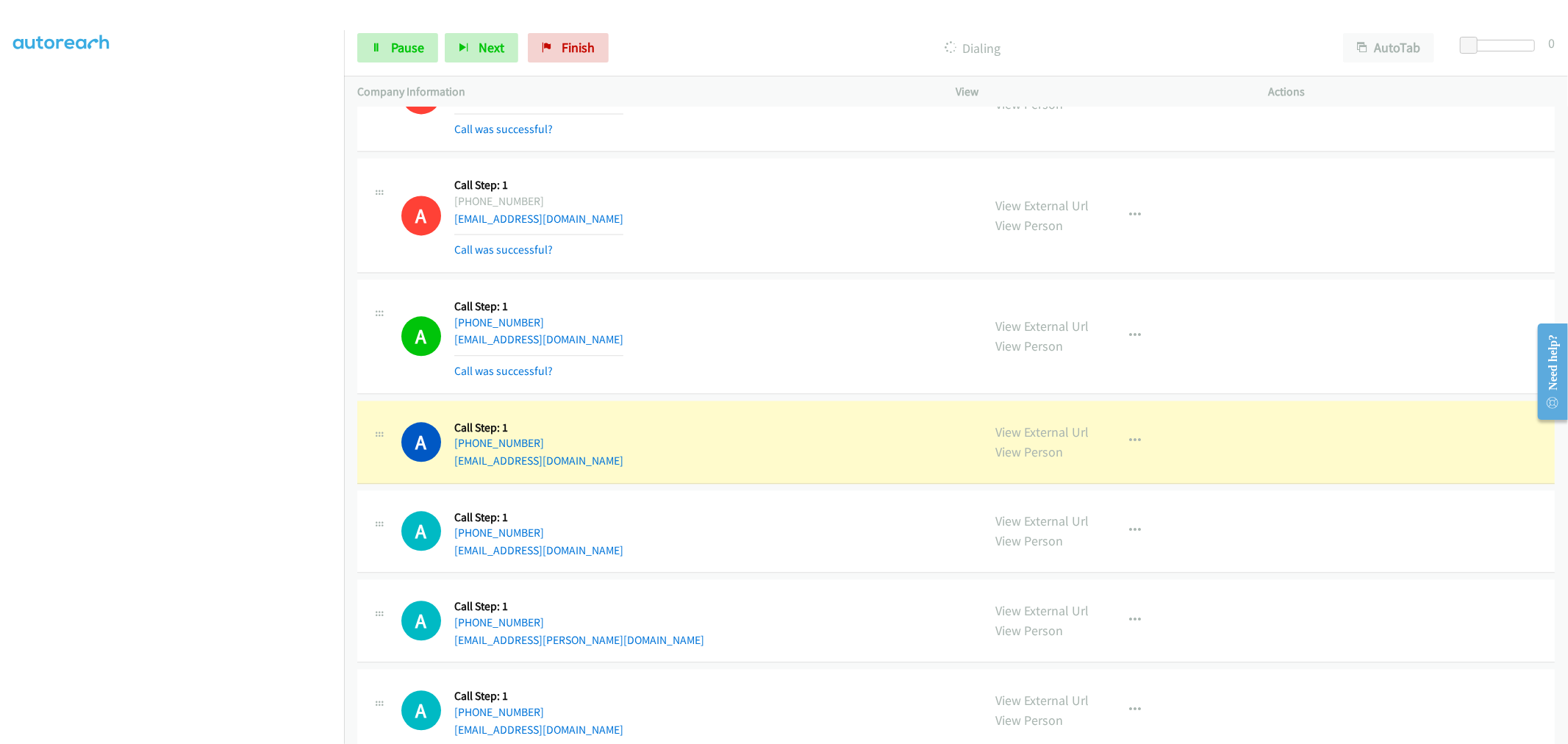
scroll to position [2764, 0]
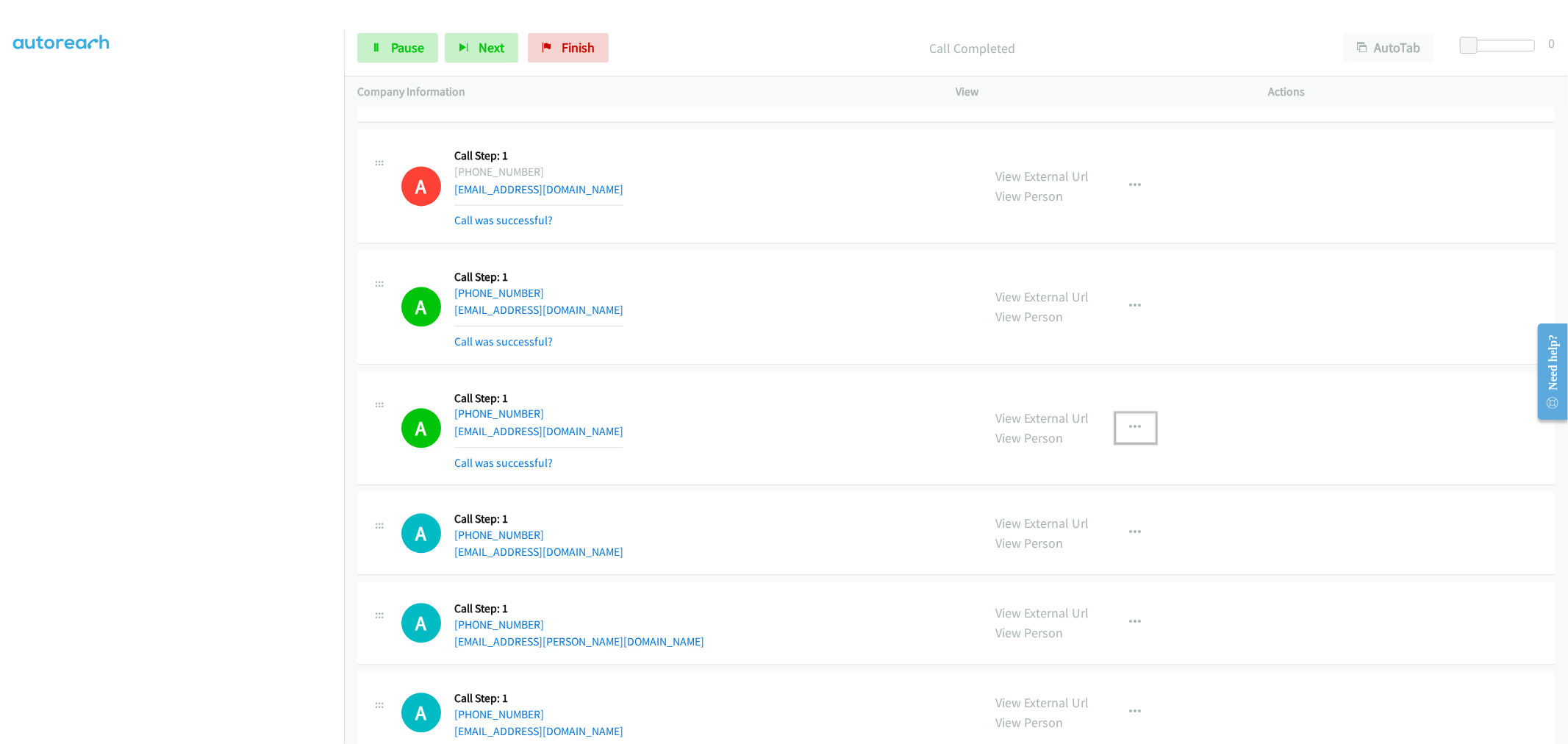
click at [1130, 428] on icon "button" at bounding box center [1136, 427] width 11 height 11
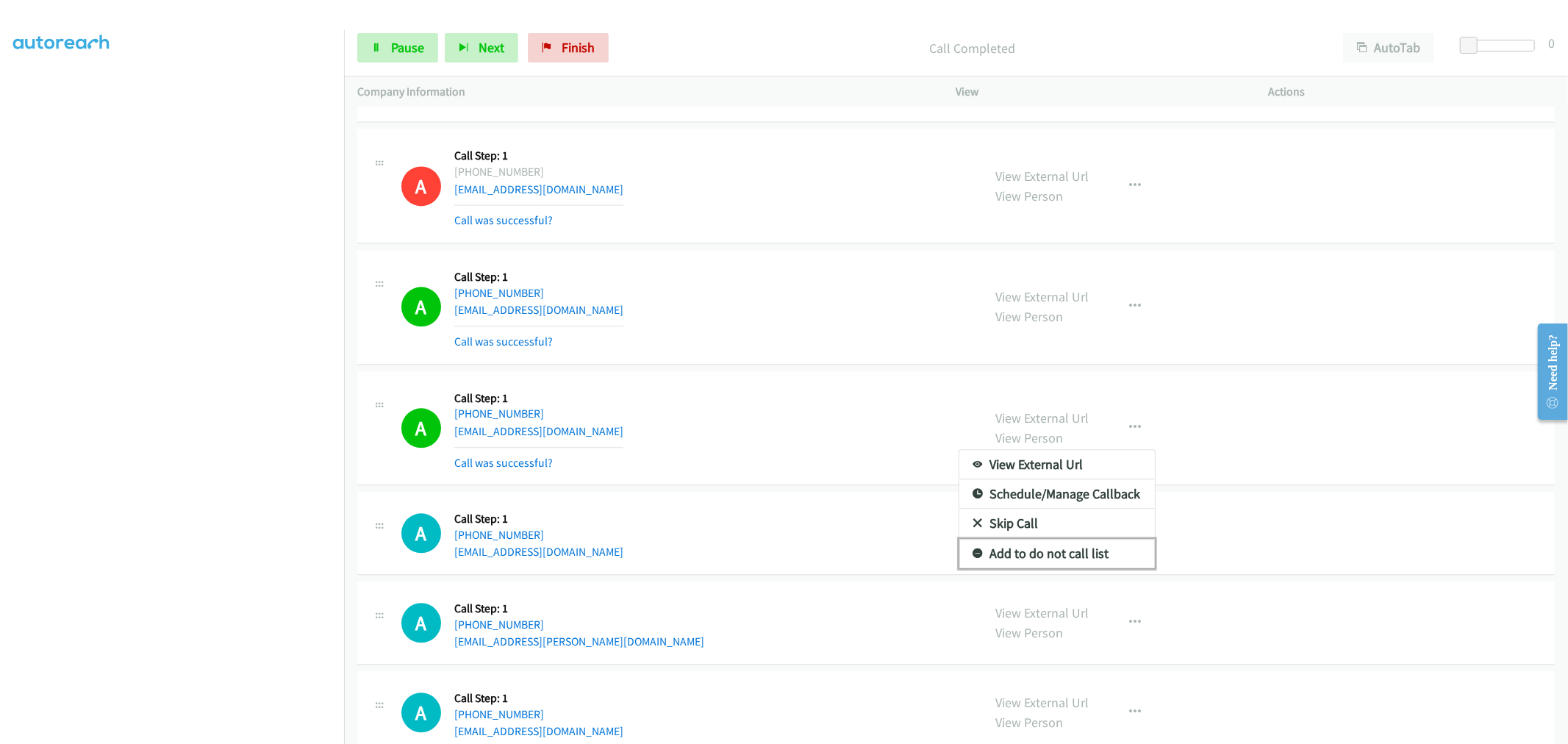
click at [1050, 552] on link "Add to do not call list" at bounding box center [1057, 554] width 195 height 29
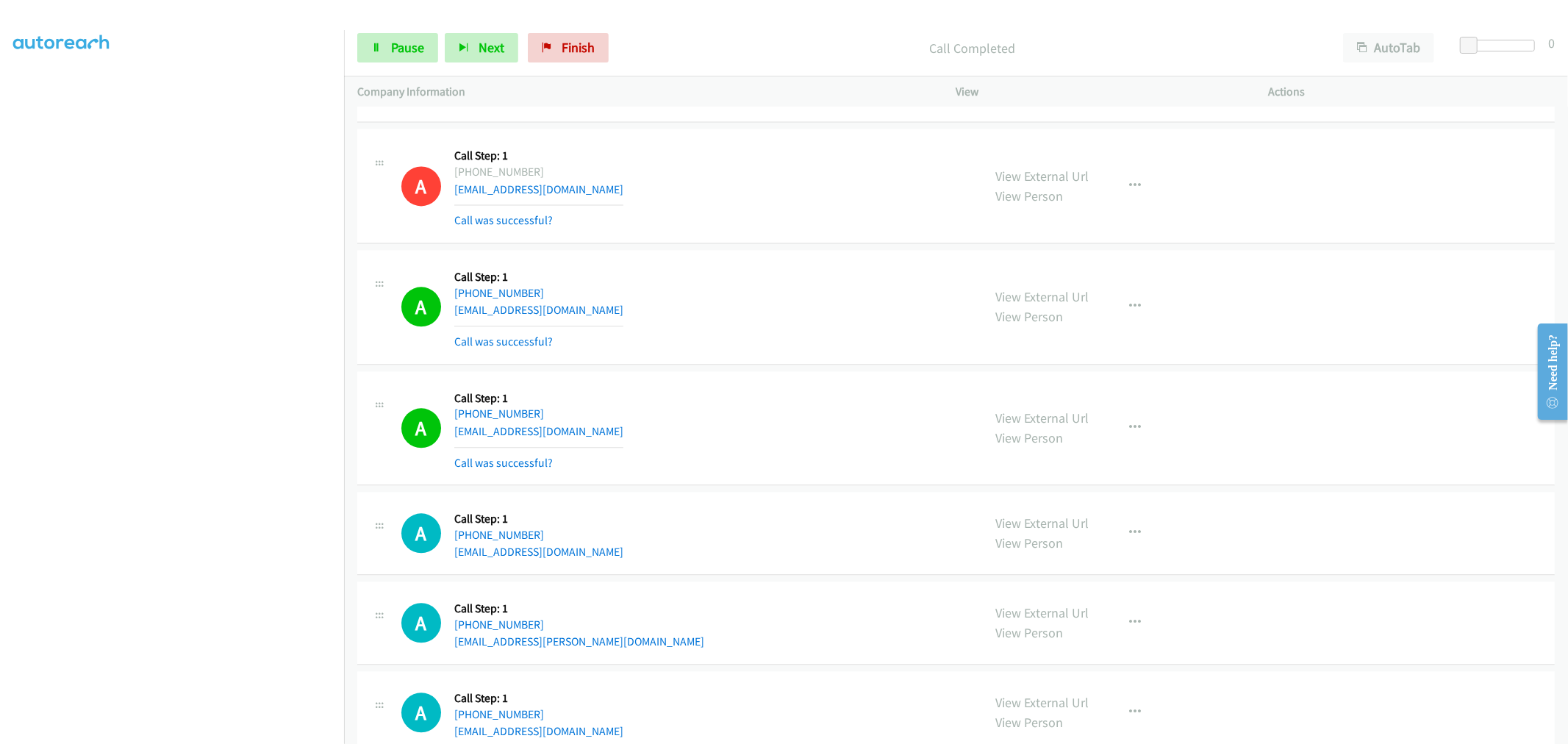
click at [769, 405] on div "A Callback Scheduled Call Step: 1 America/Los_Angeles +1 323-864-7371 kevinlrid…" at bounding box center [685, 427] width 568 height 87
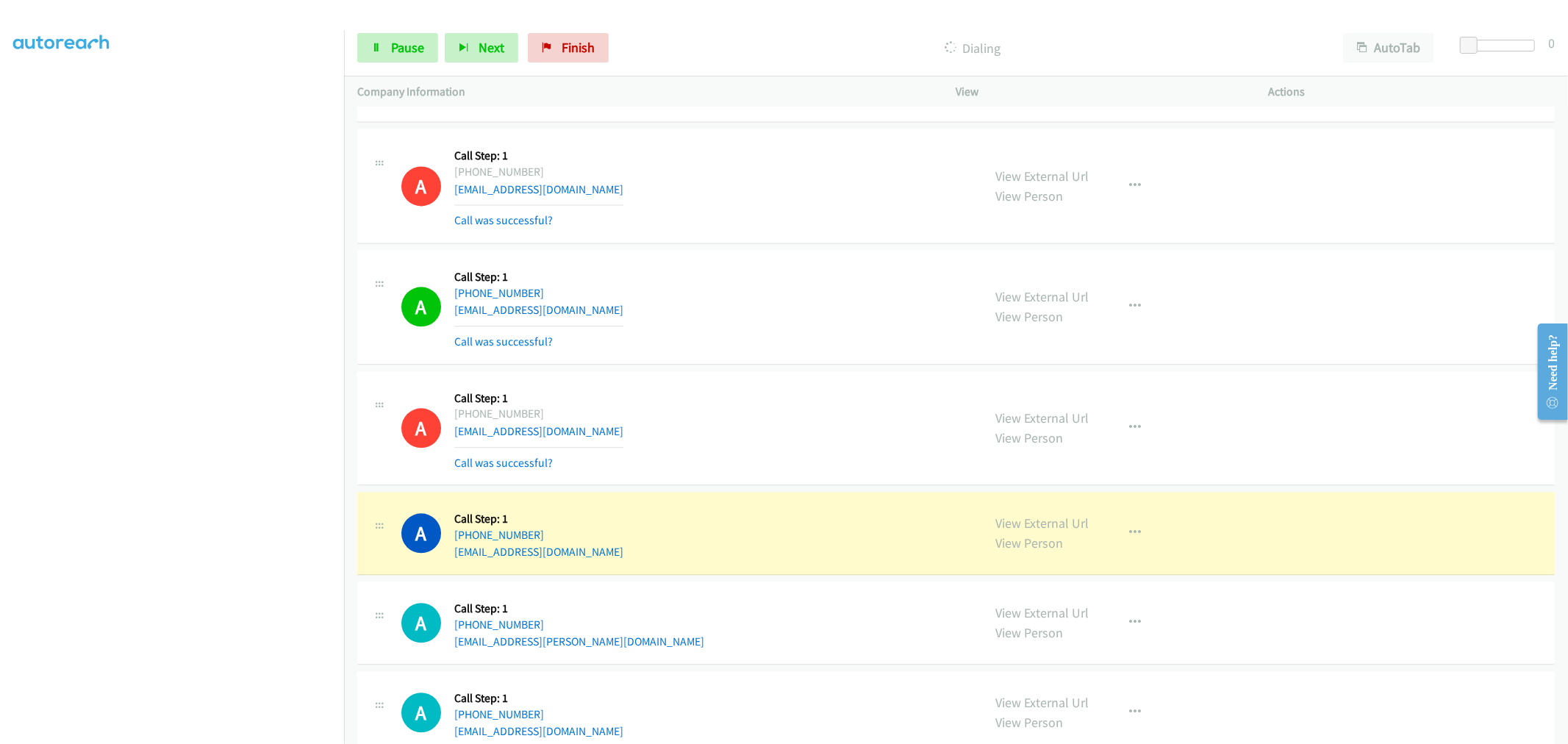
click at [761, 356] on div "A Callback Scheduled Call Step: 1 America/Los_Angeles +1 503-381-9056 gedp22@gm…" at bounding box center [956, 307] width 1198 height 115
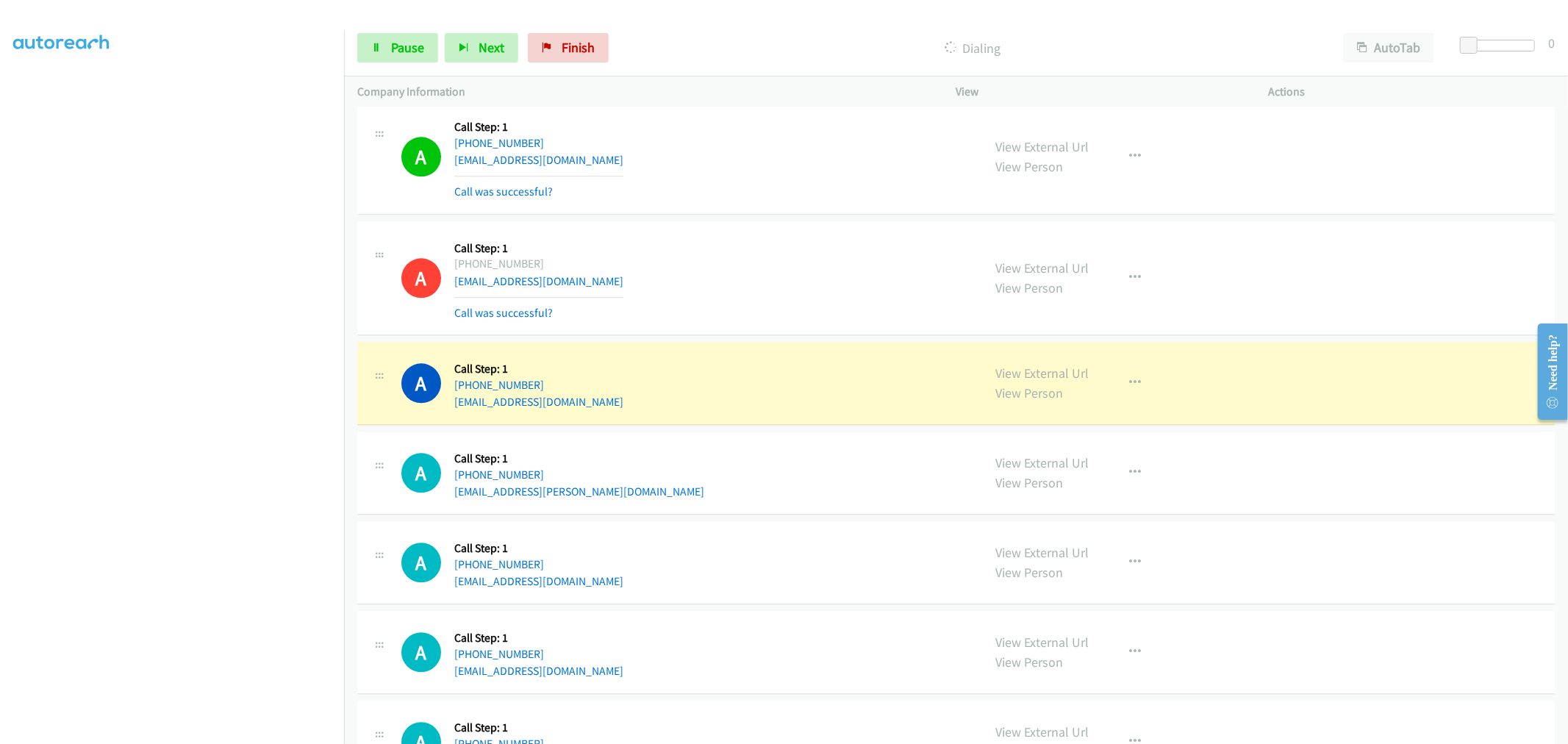
scroll to position [2927, 0]
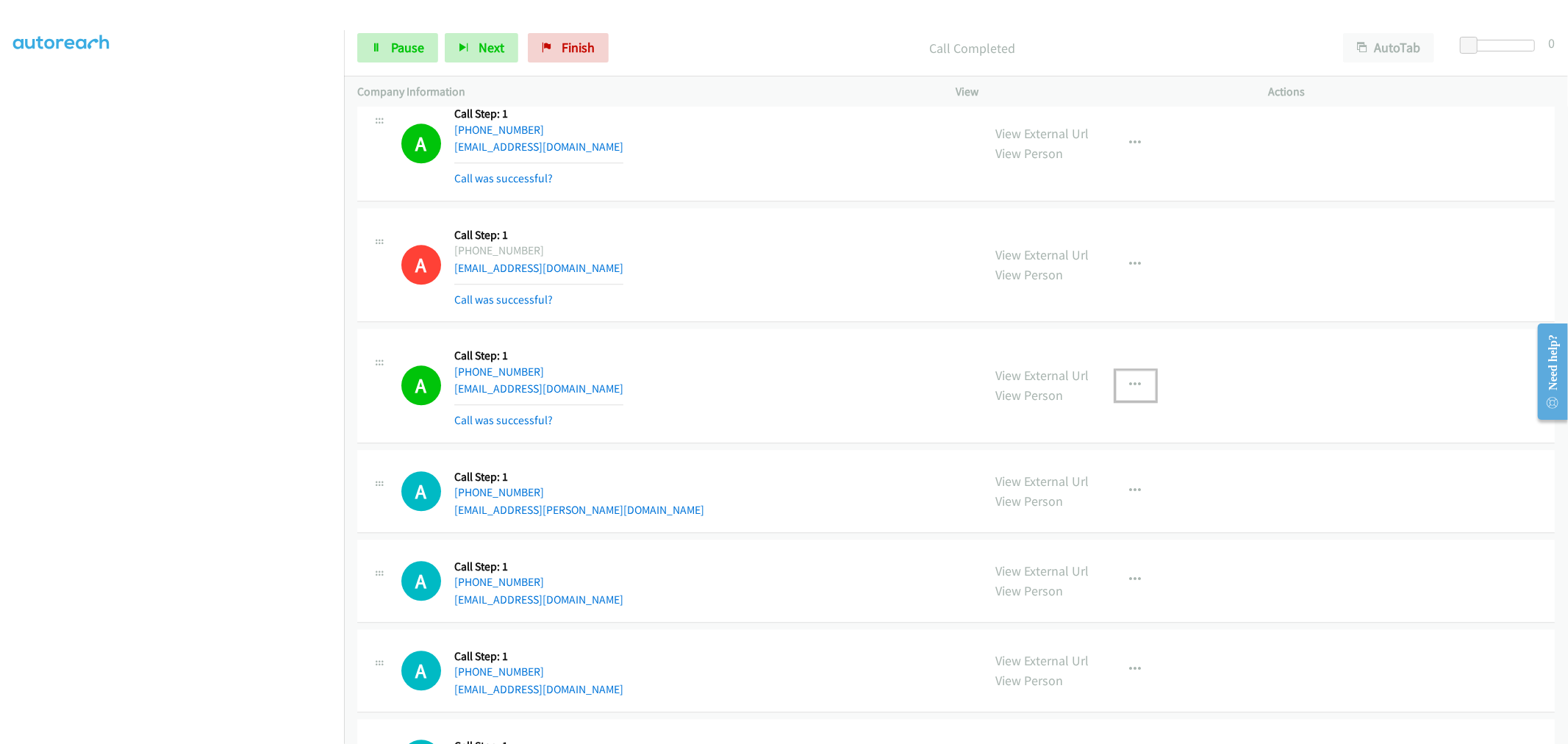
drag, startPoint x: 1129, startPoint y: 390, endPoint x: 1107, endPoint y: 476, distance: 88.8
click at [1130, 390] on icon "button" at bounding box center [1136, 385] width 11 height 11
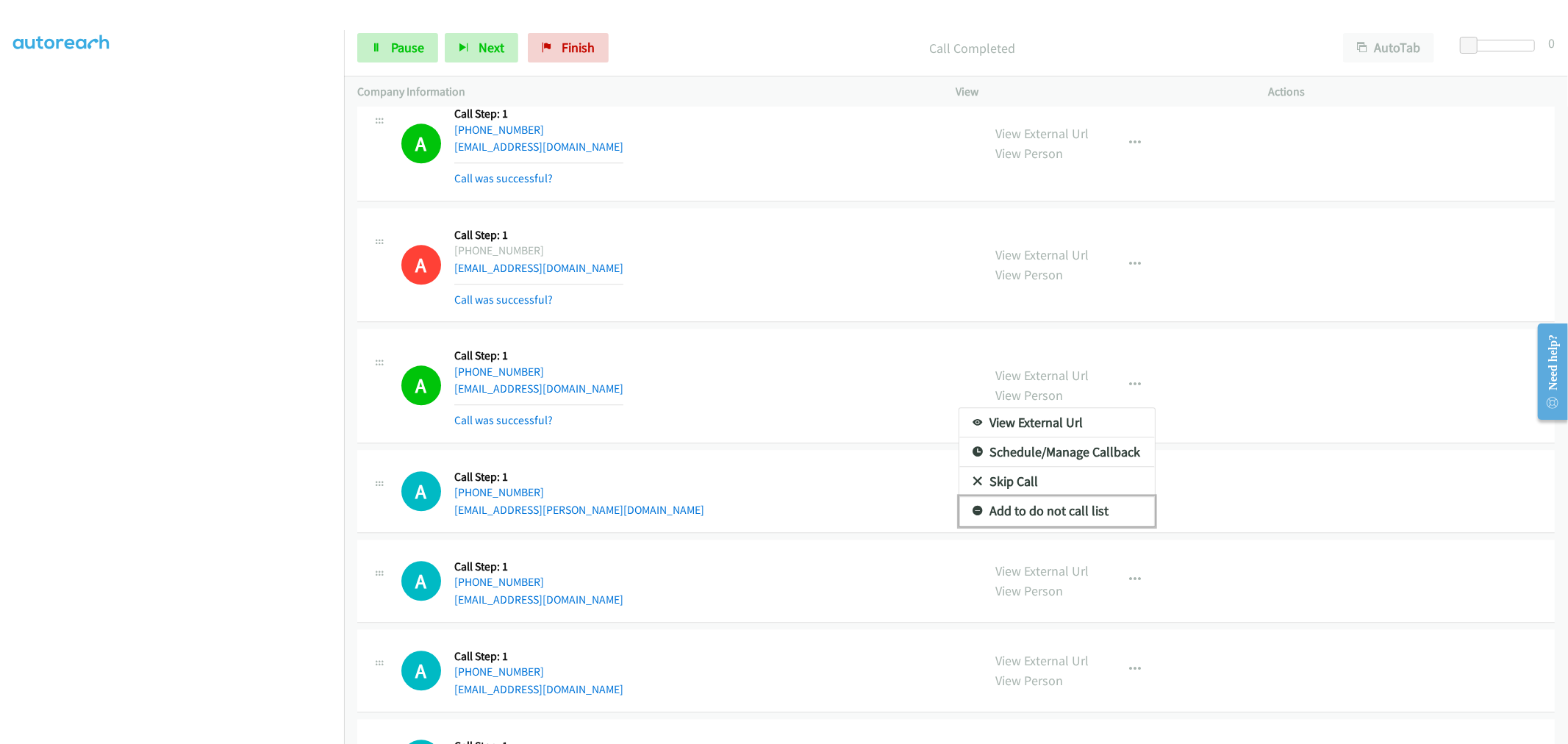
click at [1069, 503] on link "Add to do not call list" at bounding box center [1057, 511] width 195 height 29
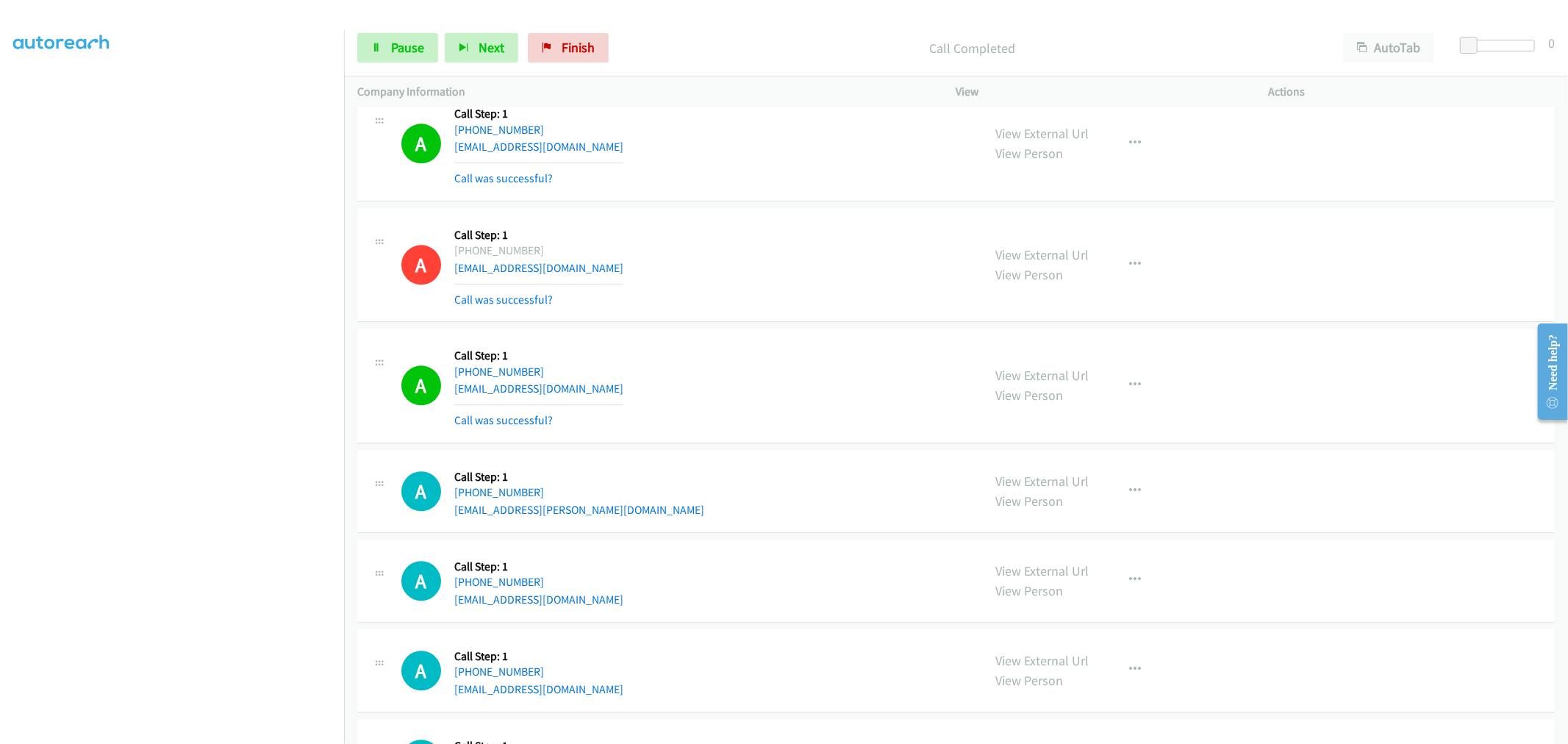
click at [761, 375] on div "A Callback Scheduled Call Step: 1 America/Los_Angeles +1 503-798-3368 office@pa…" at bounding box center [685, 385] width 568 height 87
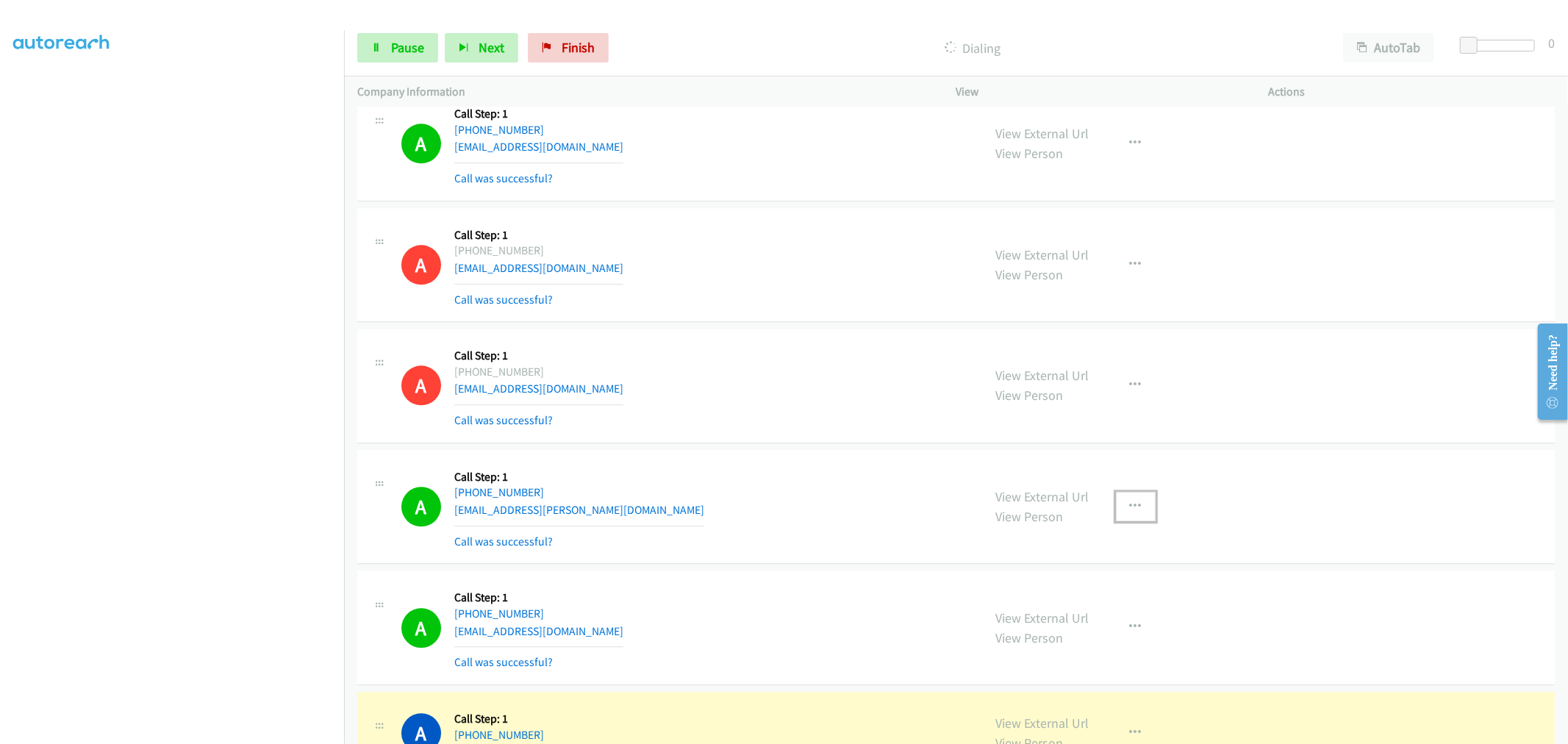
drag, startPoint x: 1141, startPoint y: 501, endPoint x: 1097, endPoint y: 576, distance: 87.0
click at [1140, 502] on button "button" at bounding box center [1136, 506] width 40 height 29
click at [1055, 624] on link "Add to do not call list" at bounding box center [1057, 632] width 195 height 29
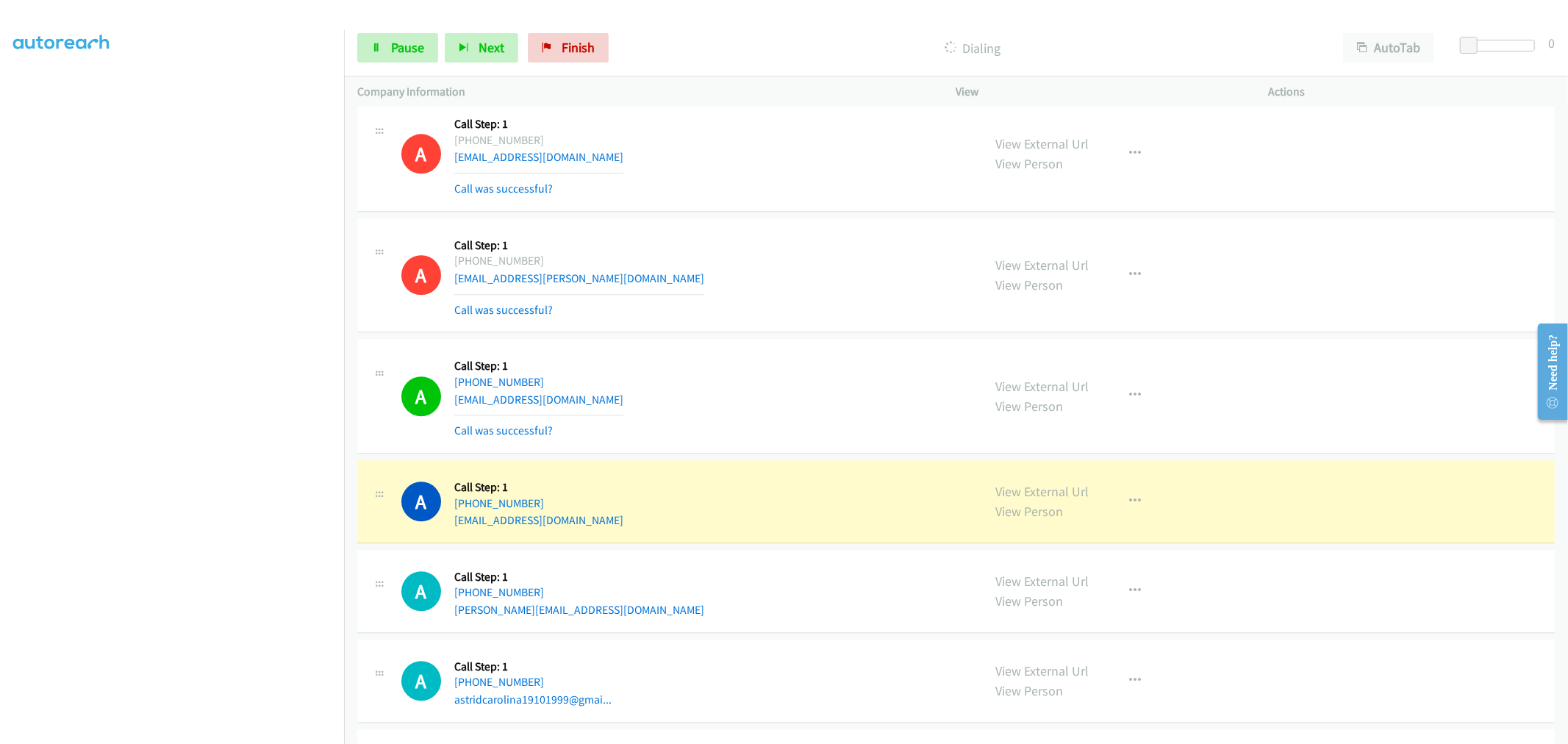
scroll to position [3254, 0]
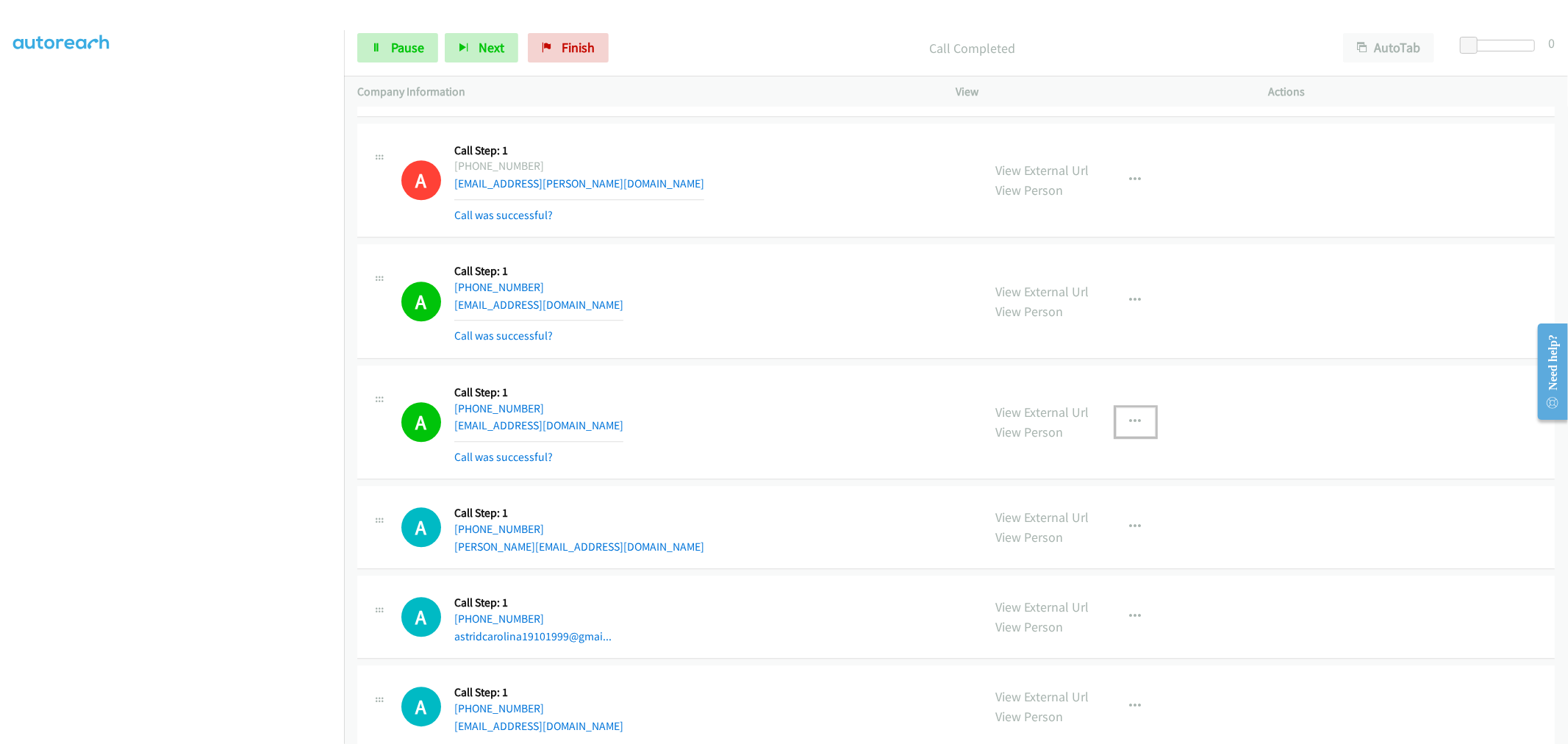
click at [1119, 425] on button "button" at bounding box center [1136, 422] width 40 height 29
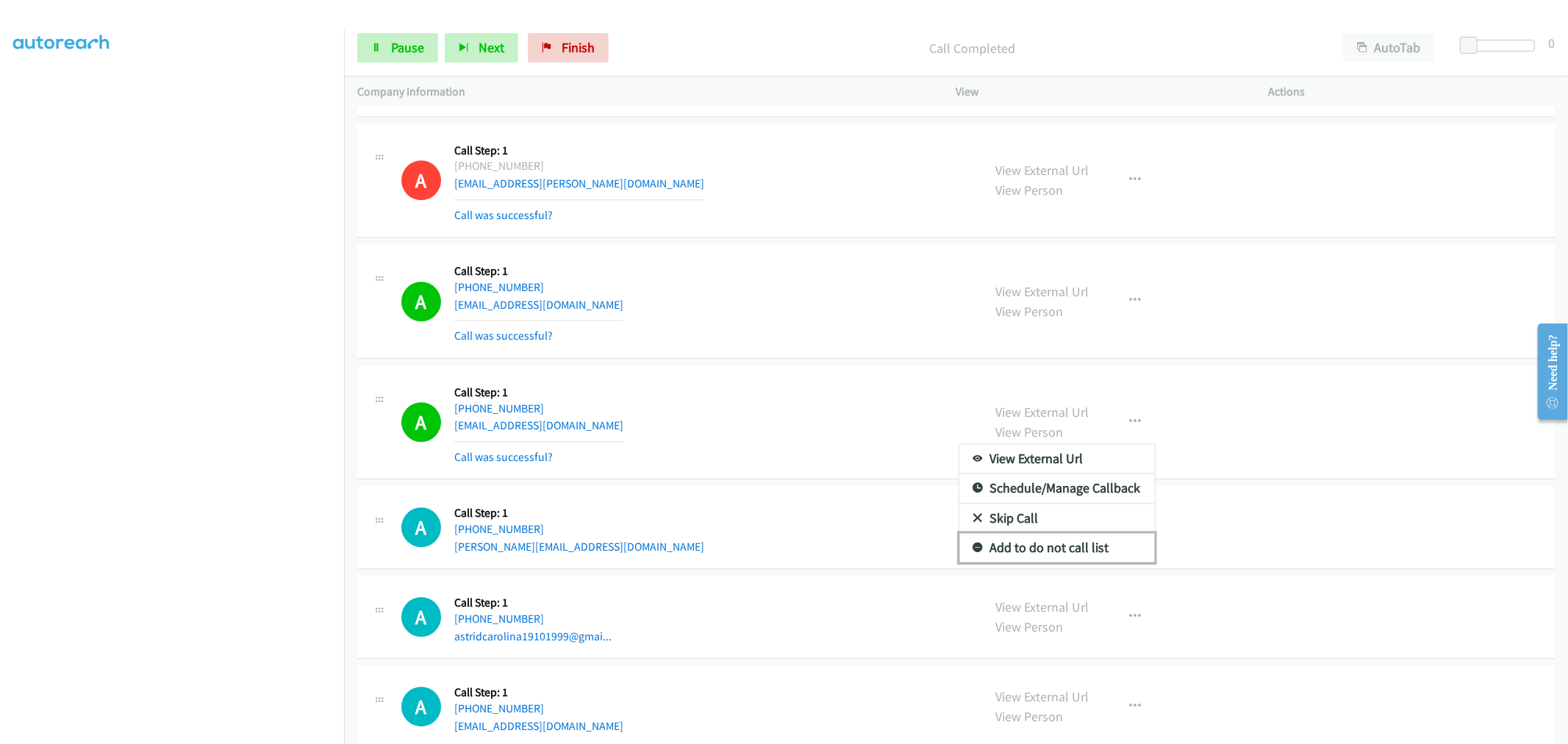
click at [1051, 540] on link "Add to do not call list" at bounding box center [1057, 548] width 195 height 29
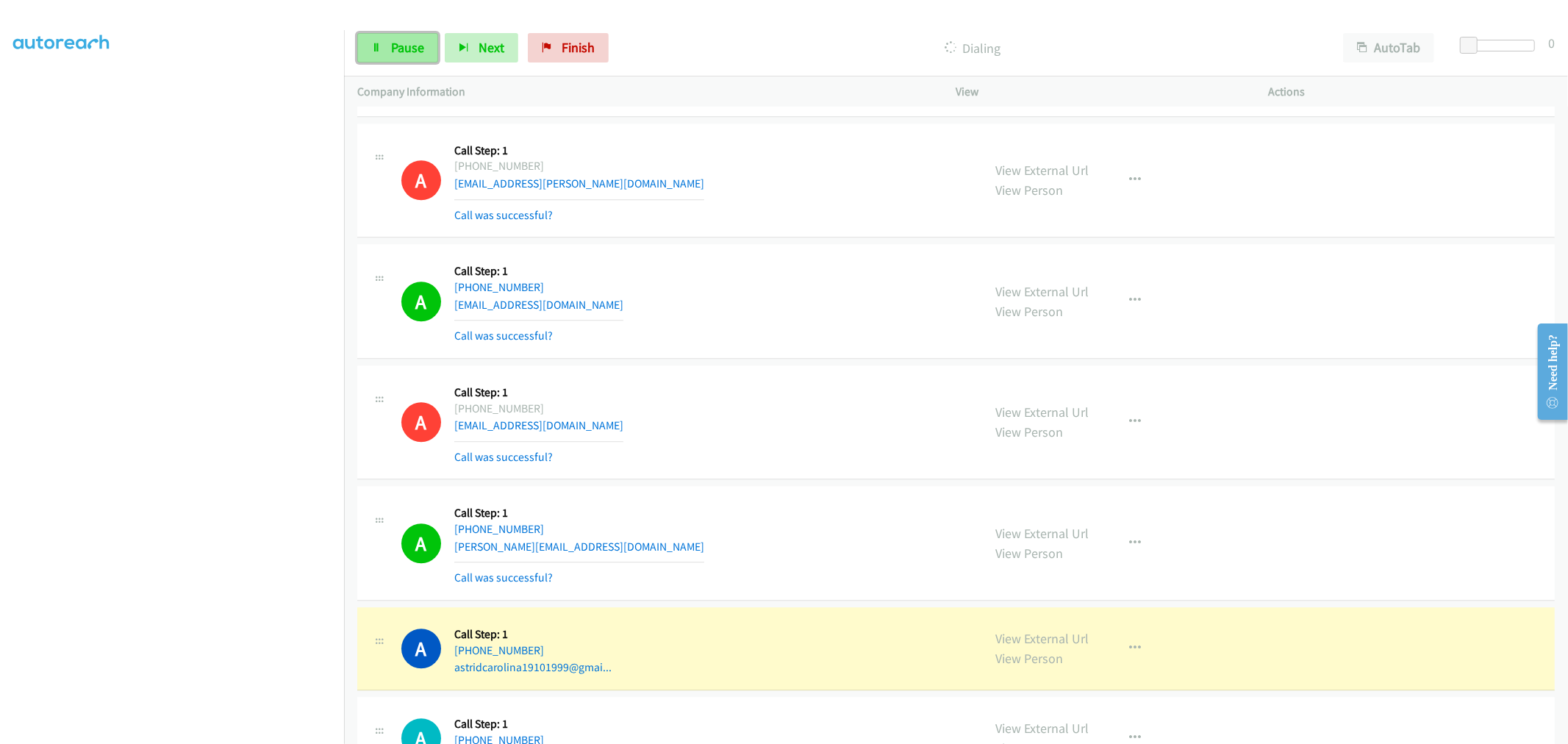
click at [397, 48] on span "Pause" at bounding box center [407, 47] width 33 height 17
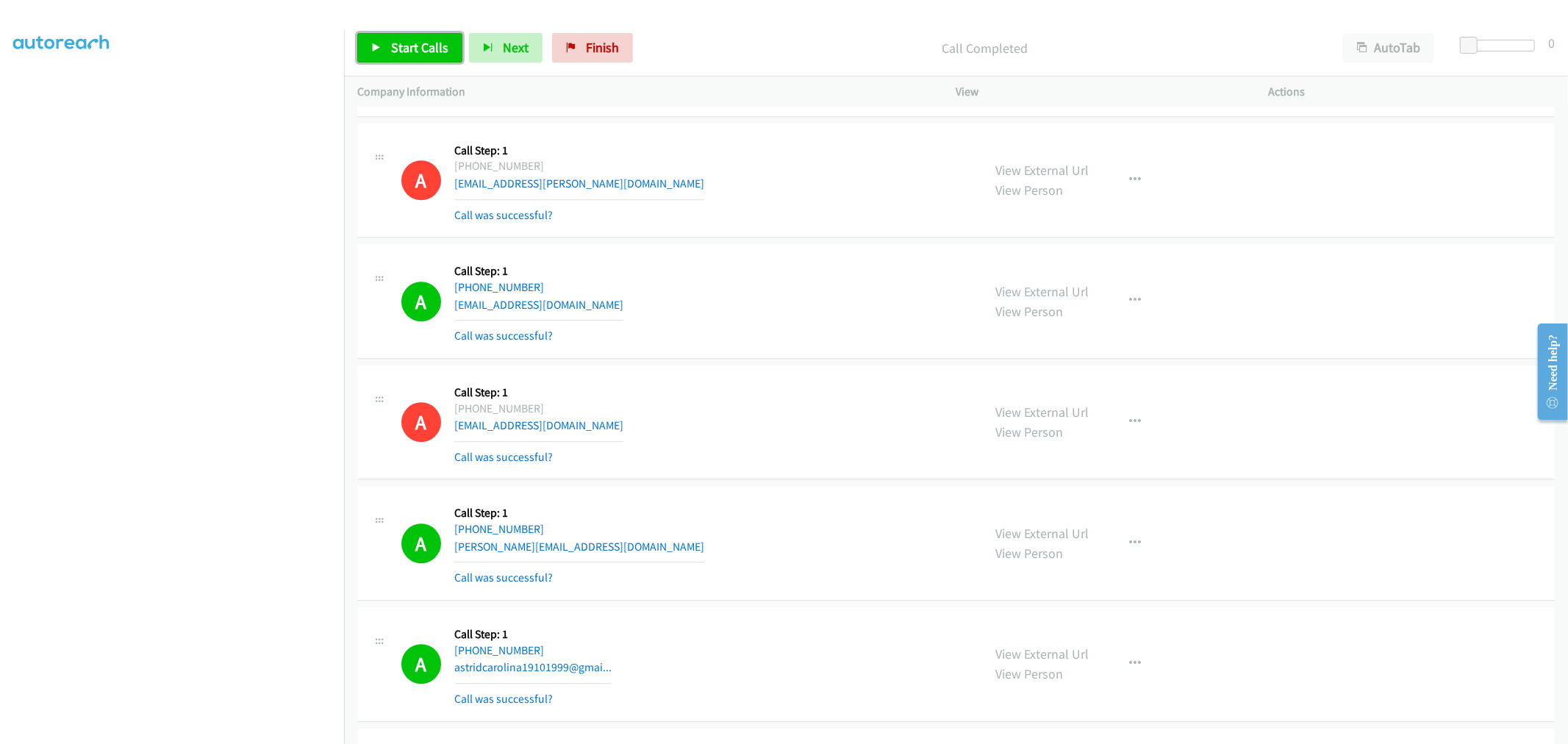
click at [377, 46] on icon at bounding box center [376, 48] width 11 height 11
click at [754, 172] on div "A Callback Scheduled Call Step: 1 America/Los_Angeles +1 949-973-4621 charlesmo…" at bounding box center [685, 180] width 568 height 87
click at [855, 375] on div "A Callback Scheduled Call Step: 1 America/New_York +1 616-322-5050 jakess@myyah…" at bounding box center [956, 422] width 1198 height 115
click at [388, 55] on link "Pause" at bounding box center [397, 48] width 81 height 29
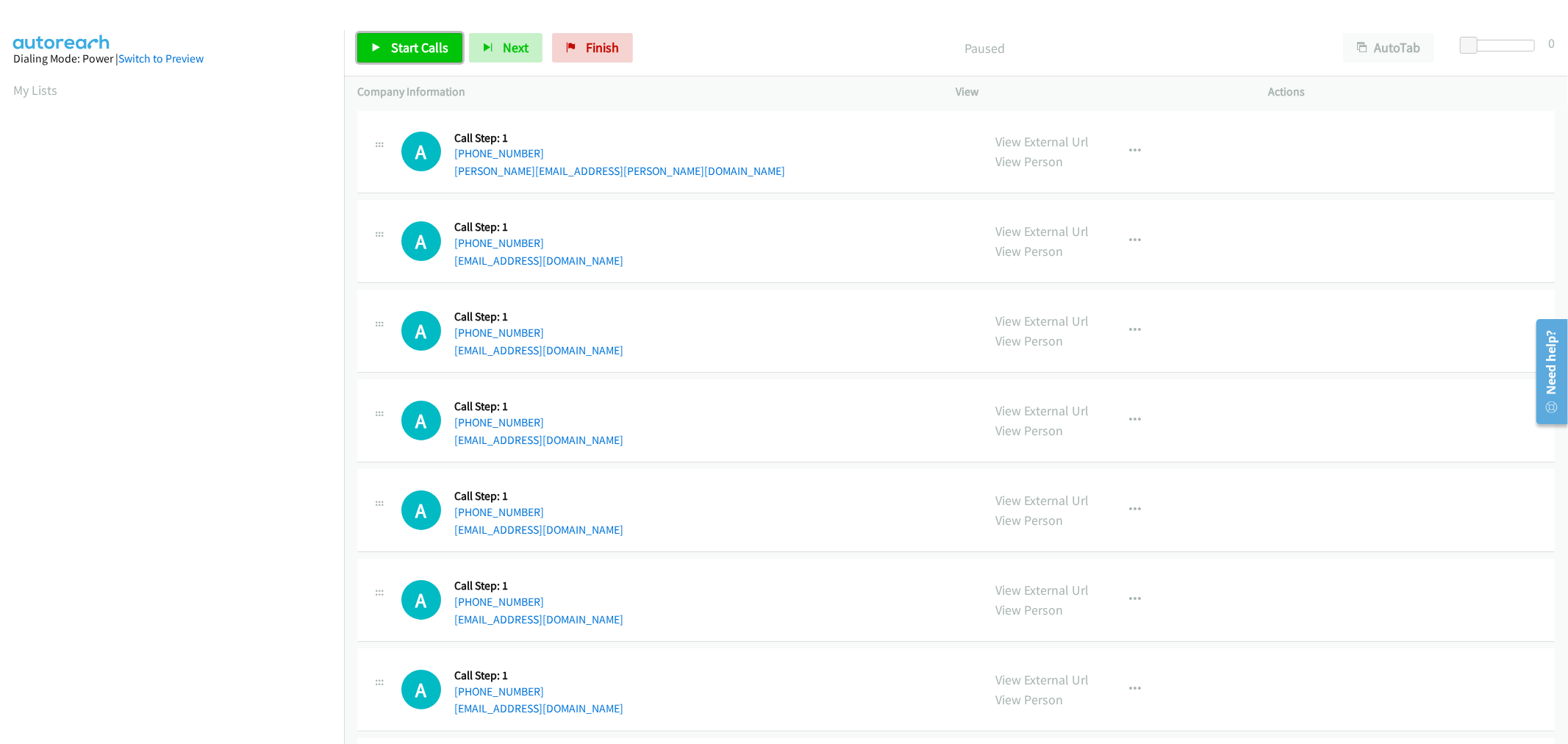
click at [434, 49] on span "Start Calls" at bounding box center [419, 47] width 57 height 17
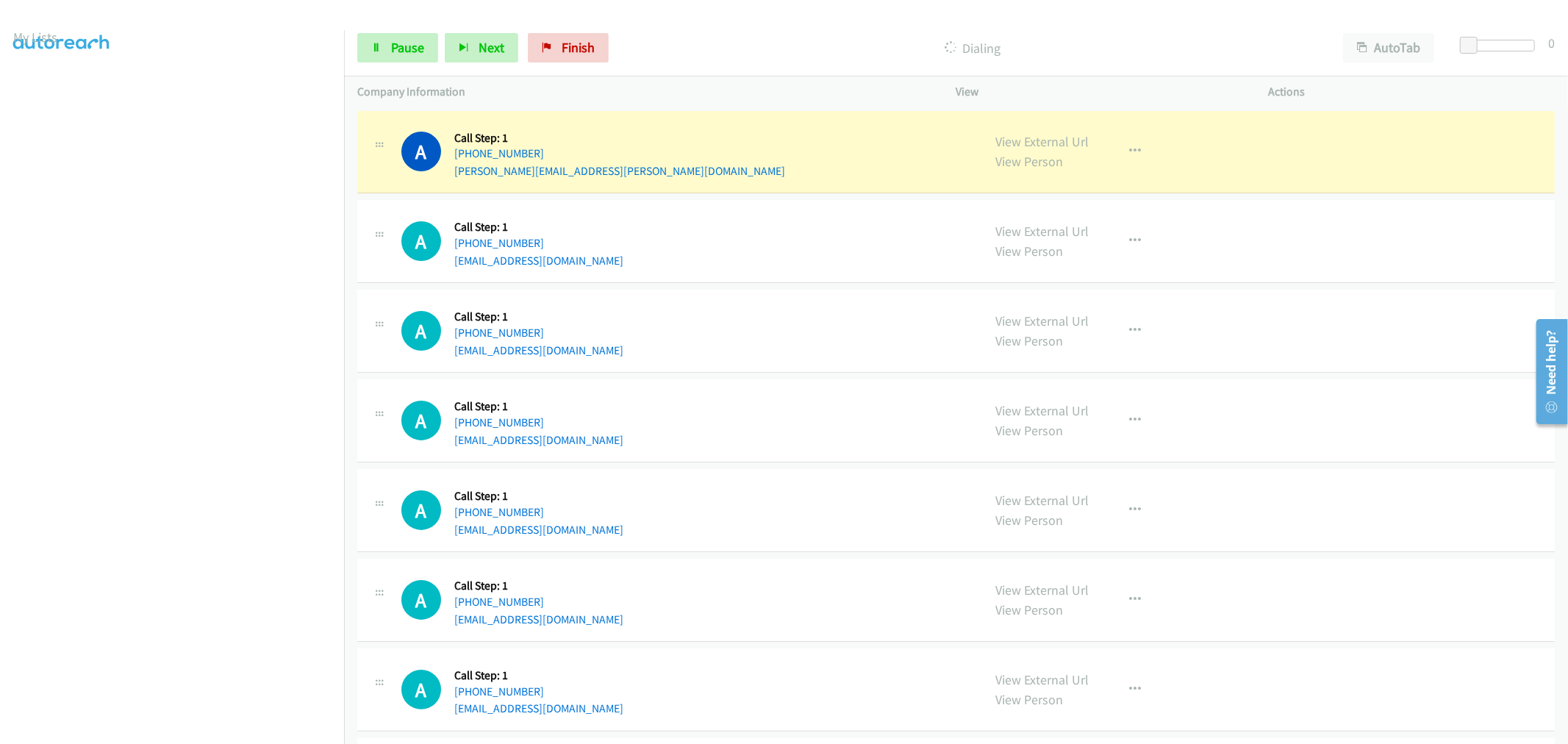
scroll to position [81, 0]
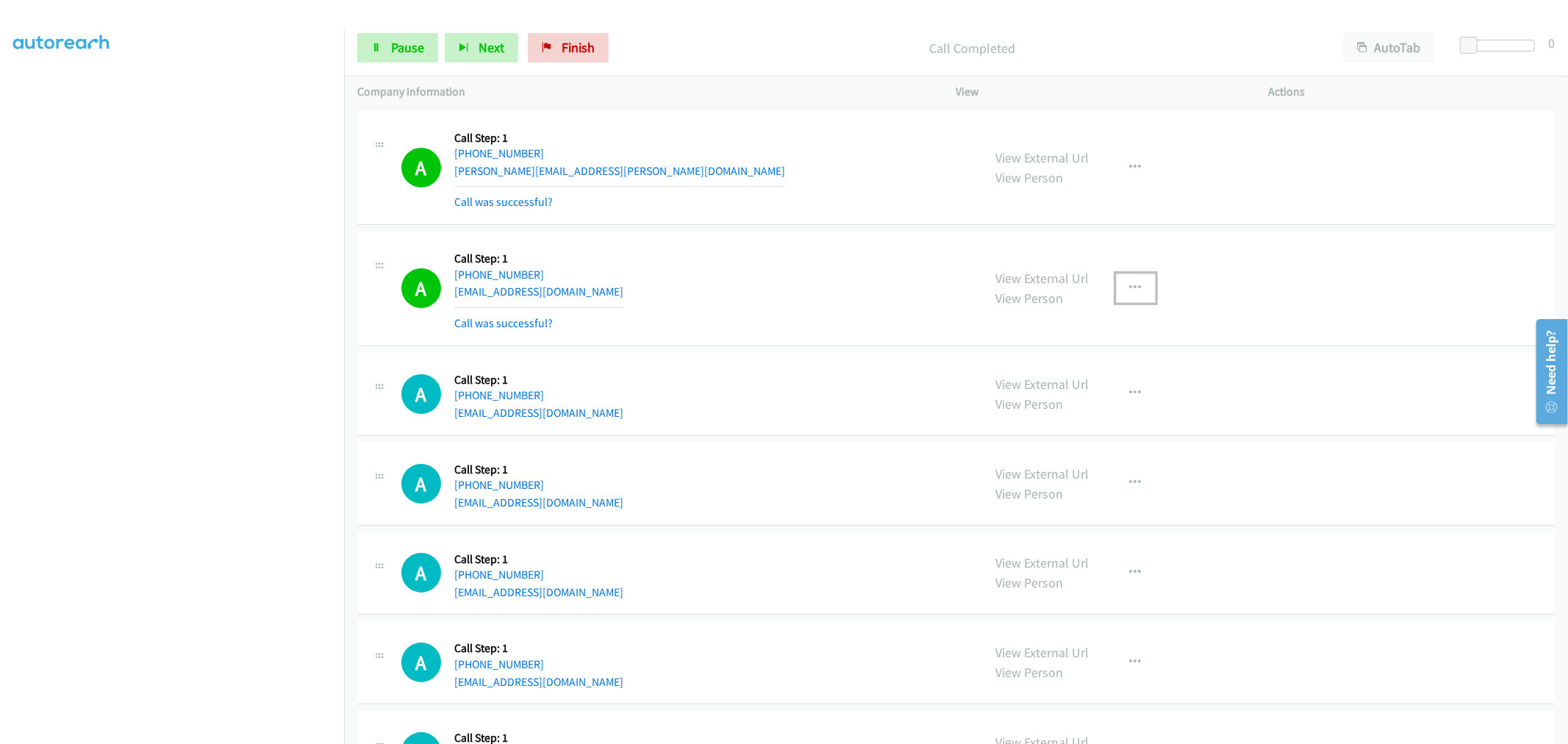
click at [1137, 291] on button "button" at bounding box center [1136, 288] width 40 height 29
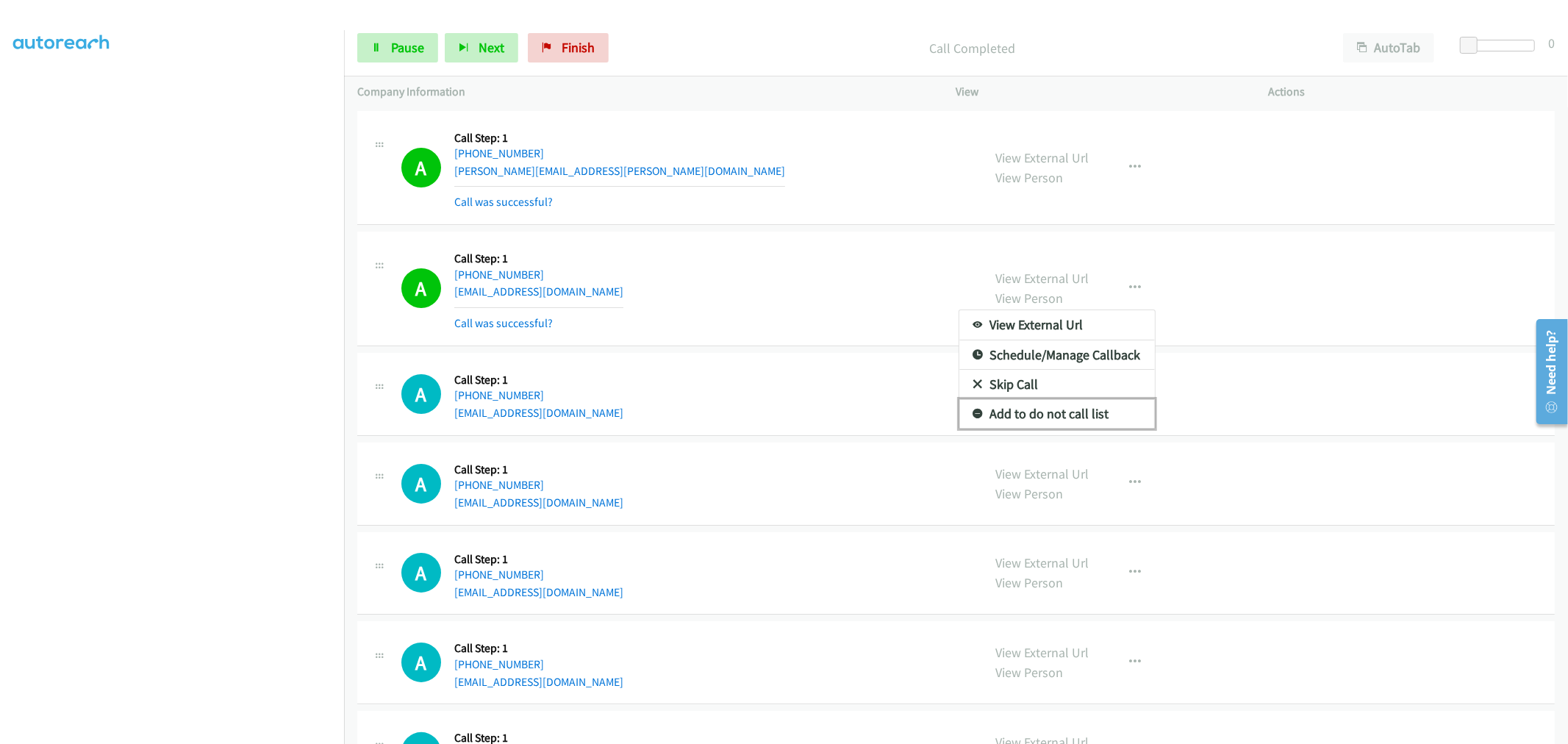
click at [1023, 421] on link "Add to do not call list" at bounding box center [1057, 414] width 195 height 29
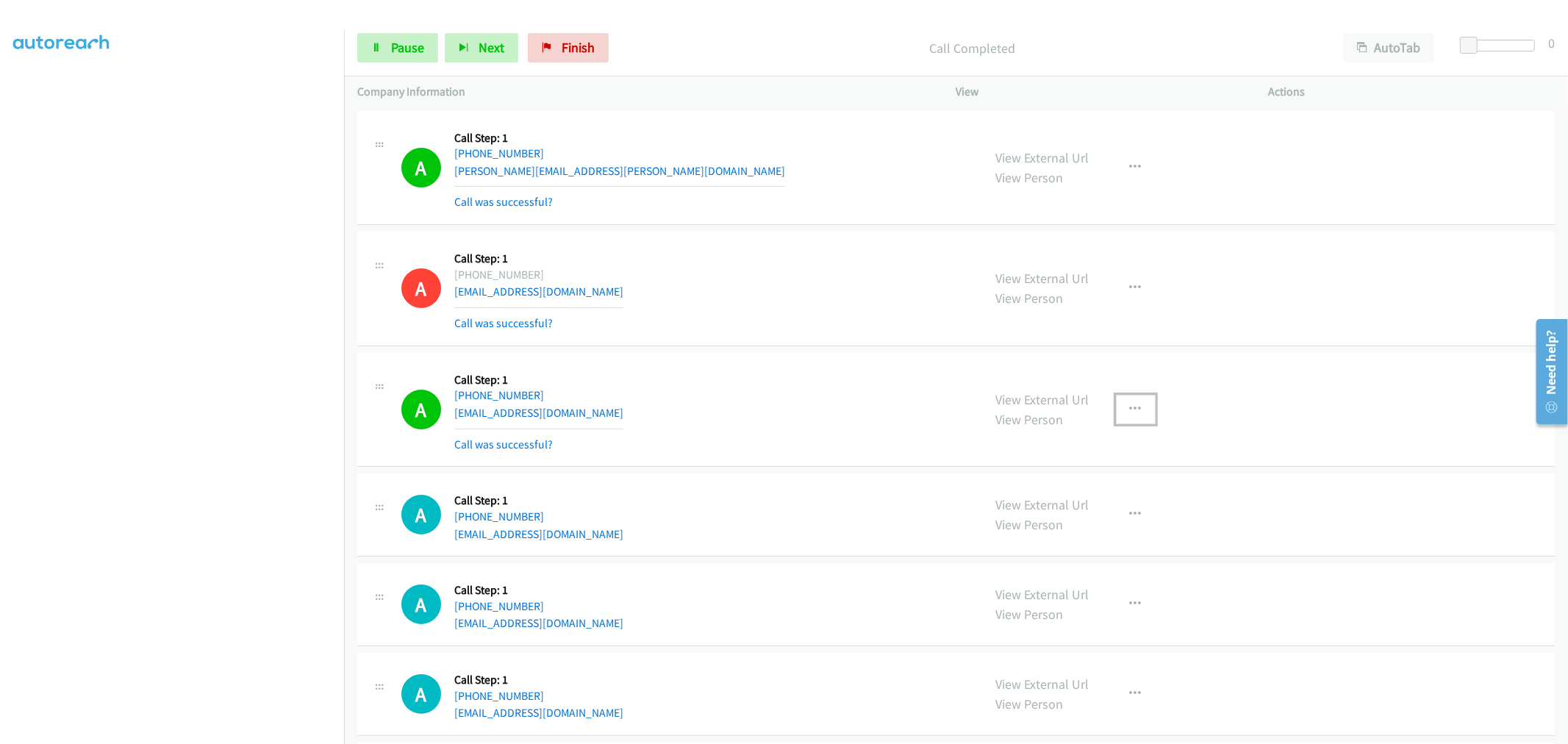
drag, startPoint x: 1119, startPoint y: 401, endPoint x: 1071, endPoint y: 518, distance: 126.5
click at [1119, 401] on button "button" at bounding box center [1136, 409] width 40 height 29
click at [1039, 534] on link "Add to do not call list" at bounding box center [1057, 535] width 195 height 29
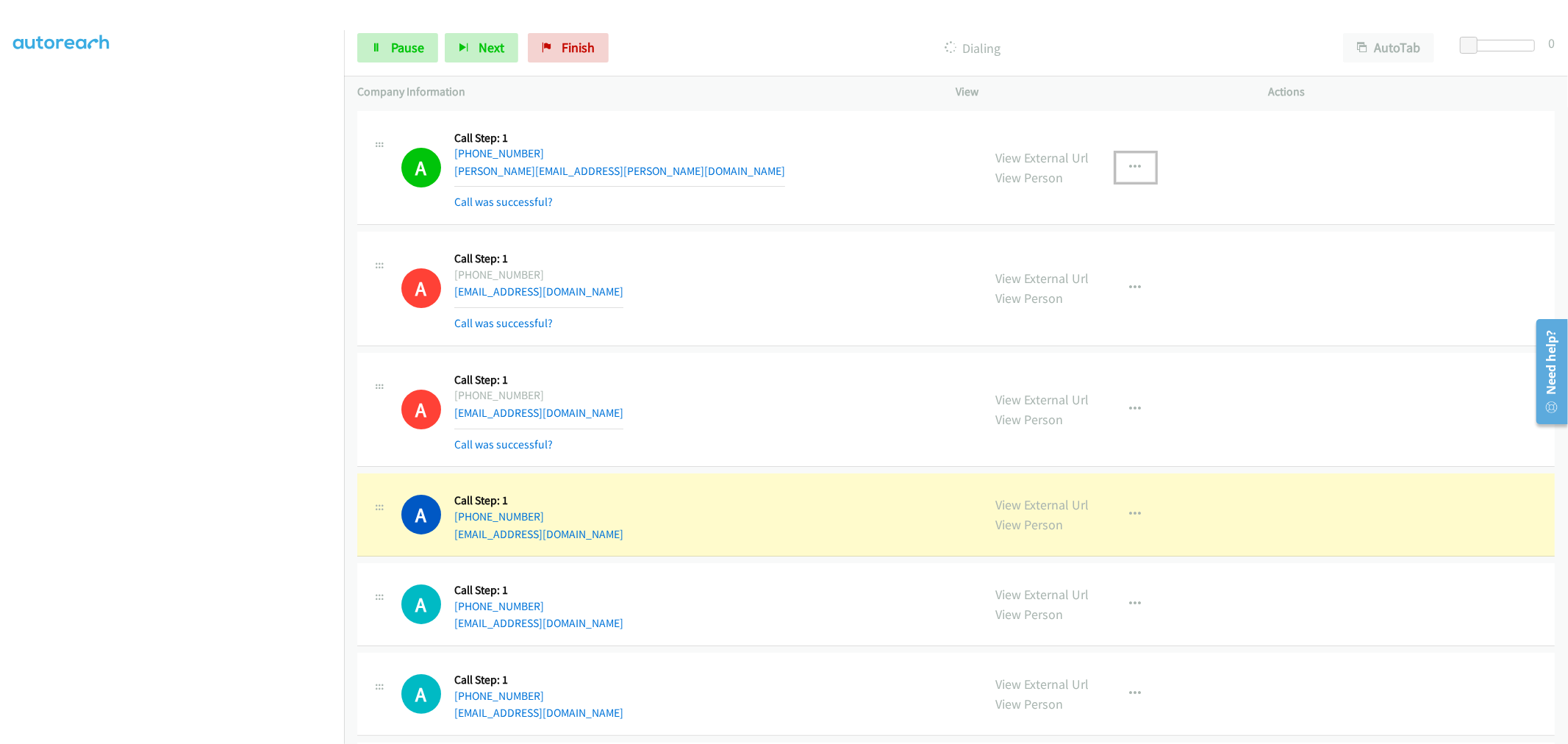
click at [1130, 163] on icon "button" at bounding box center [1136, 168] width 11 height 11
click at [1046, 295] on link "Add to do not call list" at bounding box center [1057, 293] width 195 height 29
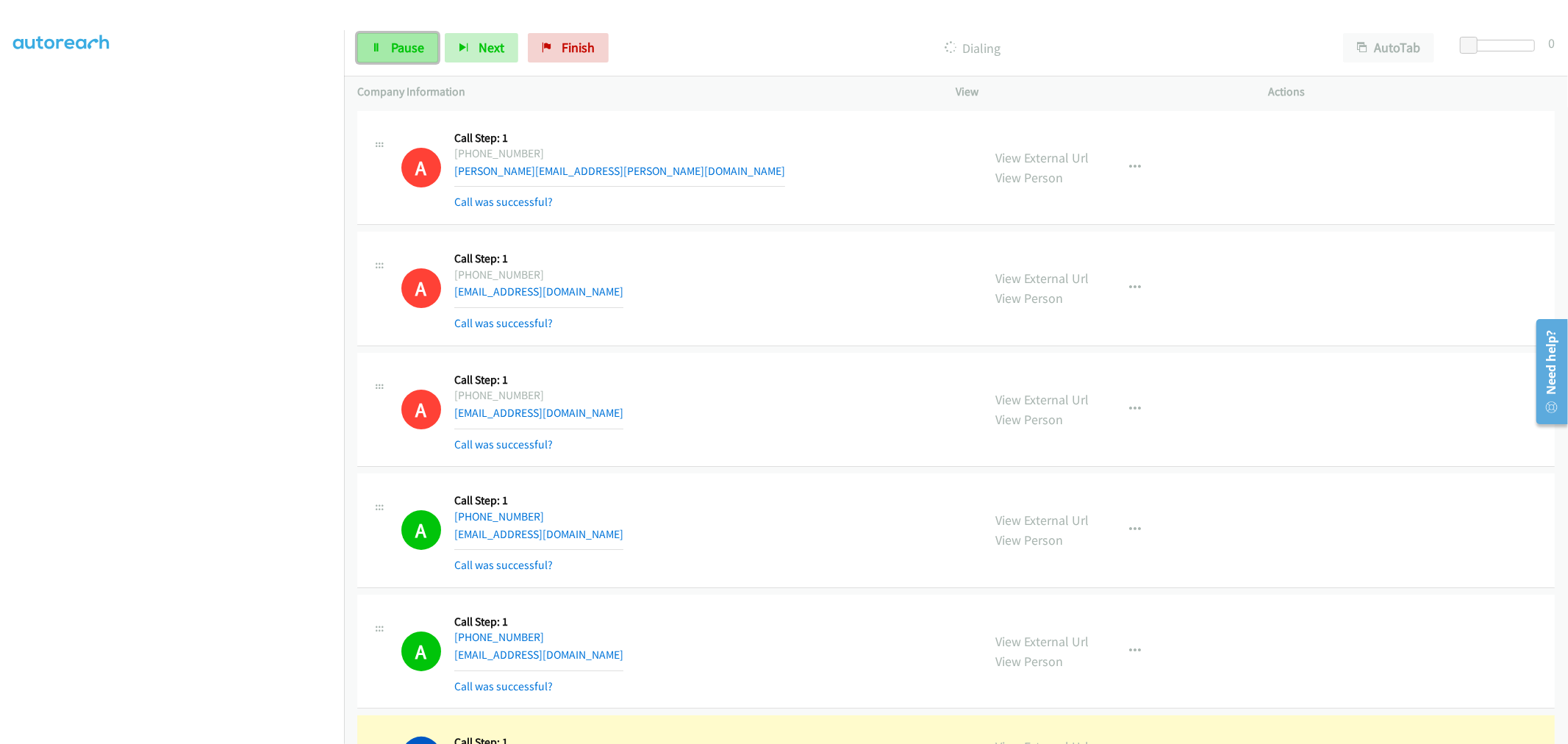
click at [395, 54] on span "Pause" at bounding box center [407, 47] width 33 height 17
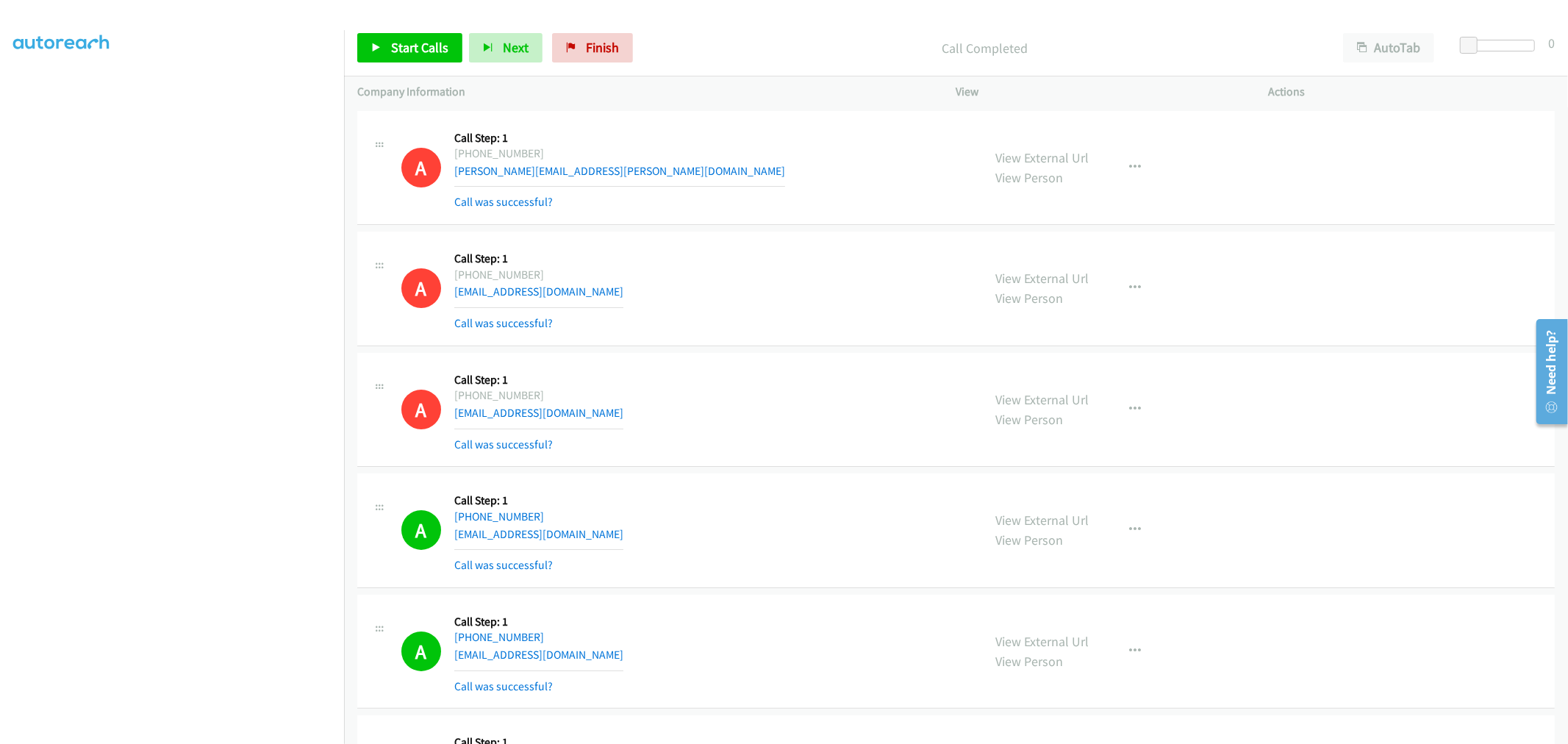
click at [782, 229] on td "A Callback Scheduled Call Step: 1 America/New_York [PHONE_NUMBER] [EMAIL_ADDRES…" at bounding box center [957, 289] width 1224 height 121
